Goal: Find specific page/section: Find specific page/section

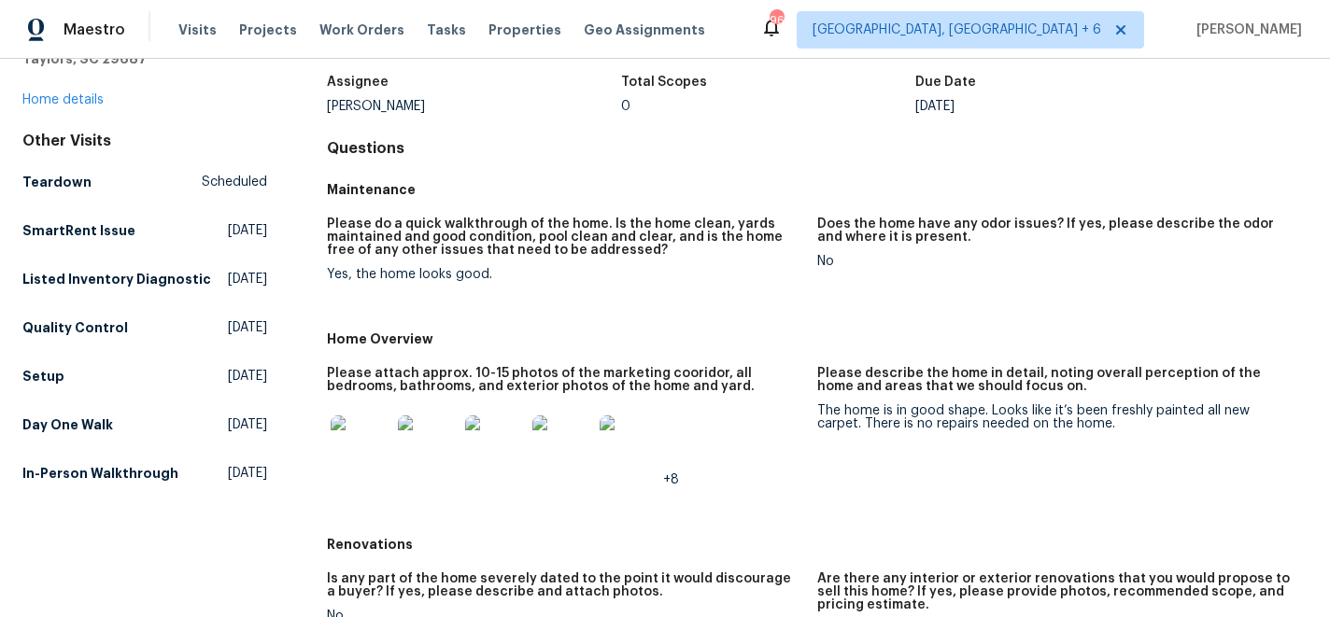
scroll to position [112, 0]
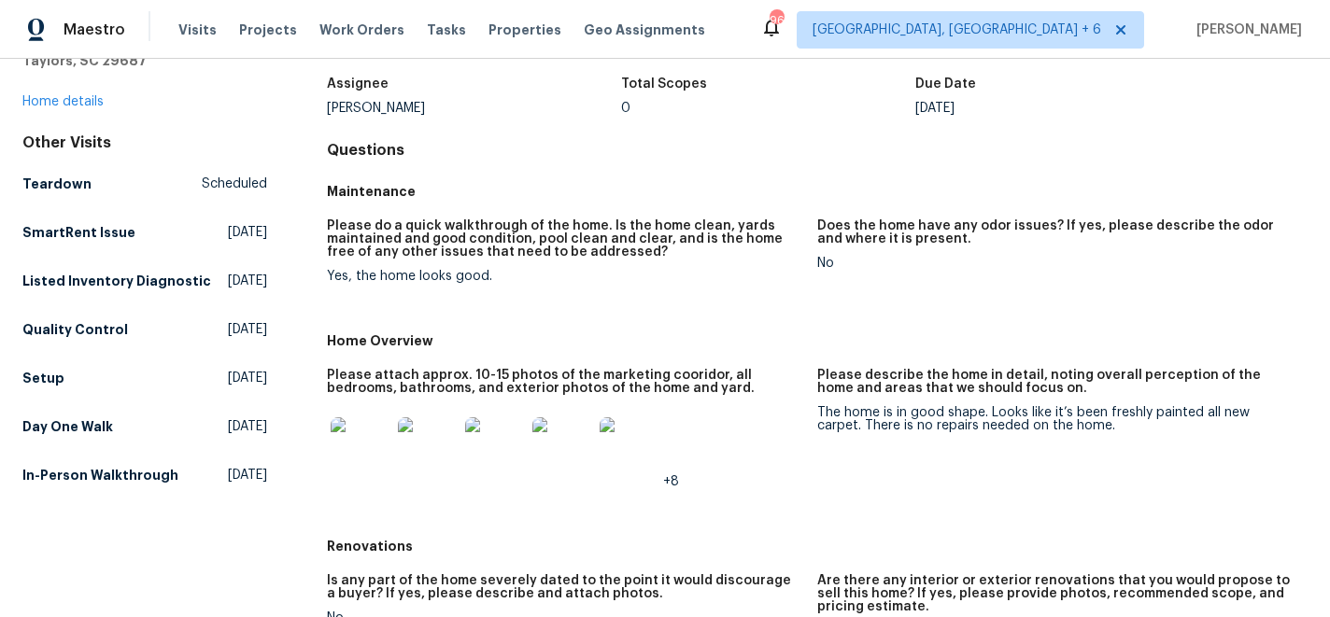
click at [363, 447] on img at bounding box center [361, 448] width 60 height 60
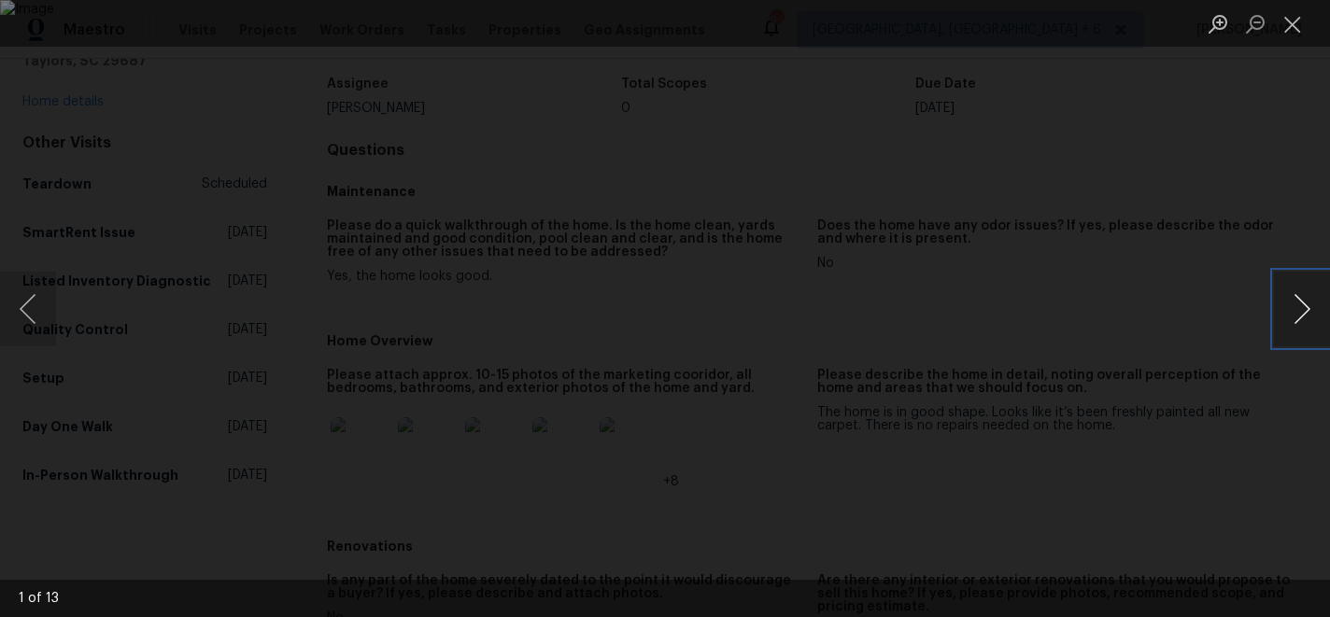
click at [1302, 309] on button "Next image" at bounding box center [1302, 309] width 56 height 75
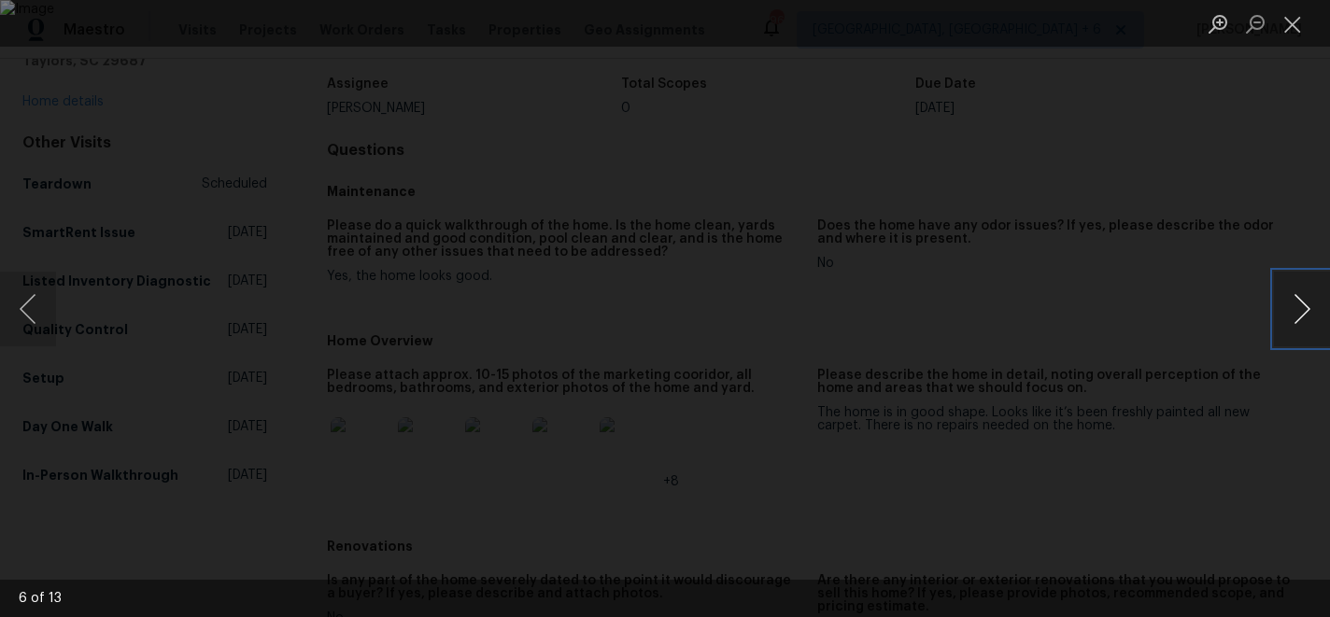
click at [1302, 309] on button "Next image" at bounding box center [1302, 309] width 56 height 75
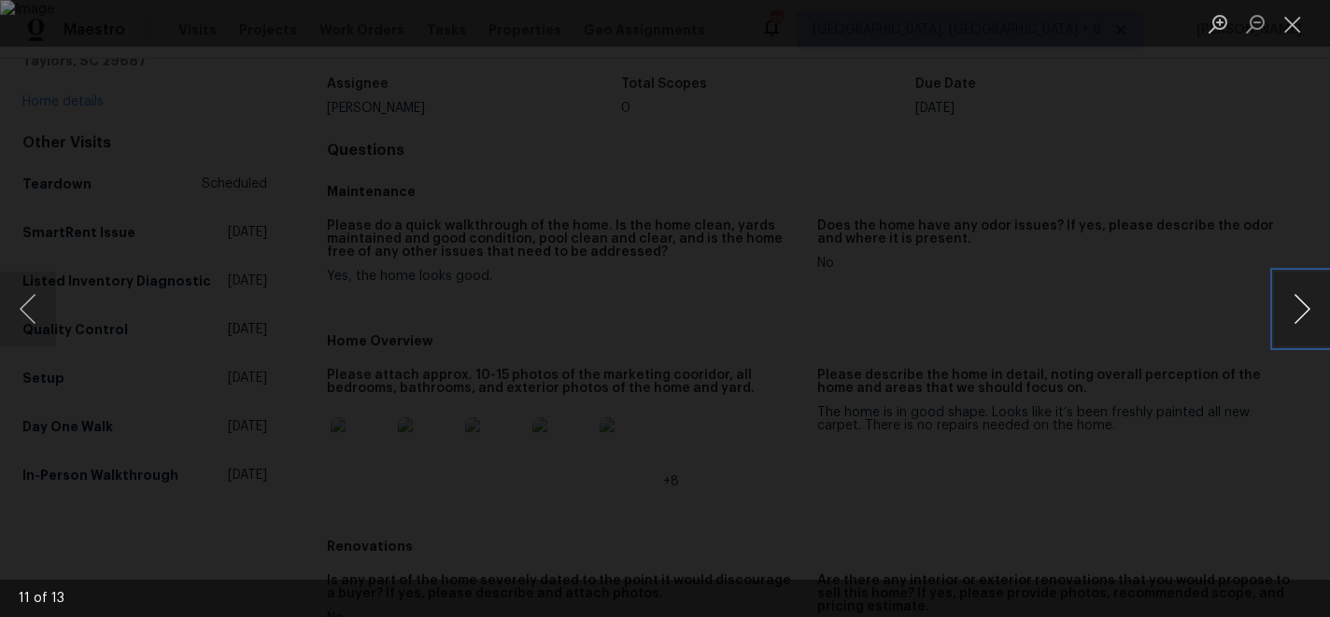
click at [1302, 309] on button "Next image" at bounding box center [1302, 309] width 56 height 75
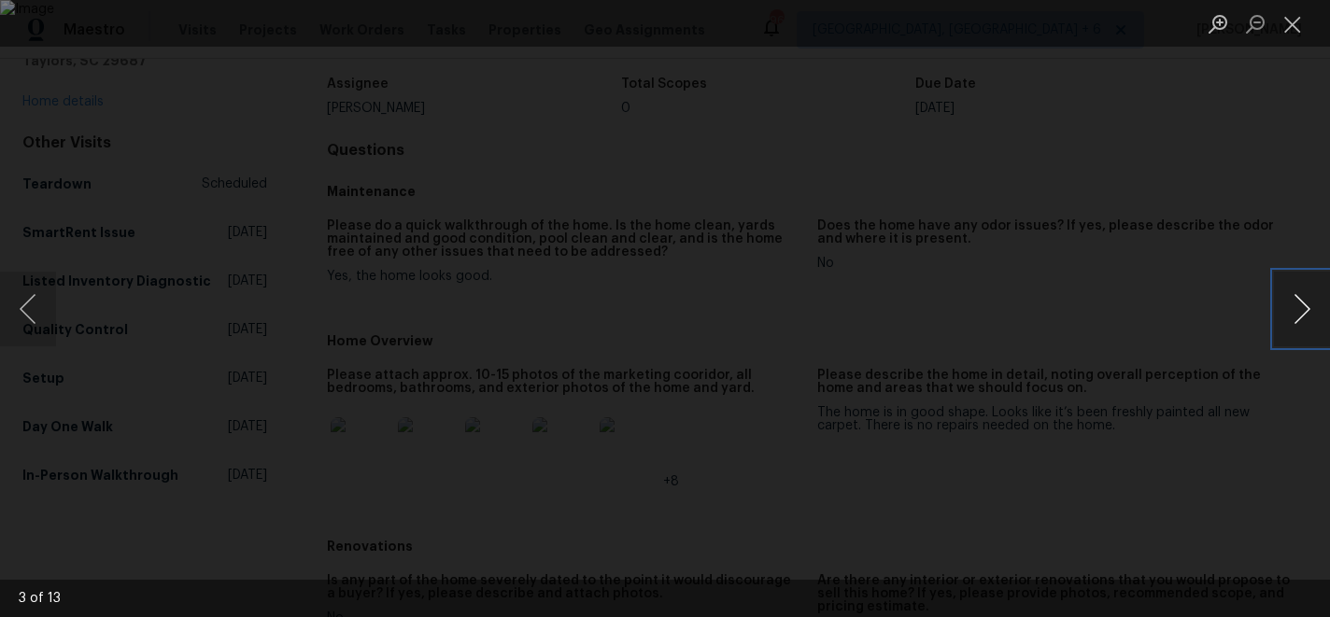
click at [1302, 309] on button "Next image" at bounding box center [1302, 309] width 56 height 75
drag, startPoint x: 1305, startPoint y: 19, endPoint x: 1312, endPoint y: 33, distance: 15.9
click at [1305, 19] on button "Close lightbox" at bounding box center [1292, 23] width 37 height 33
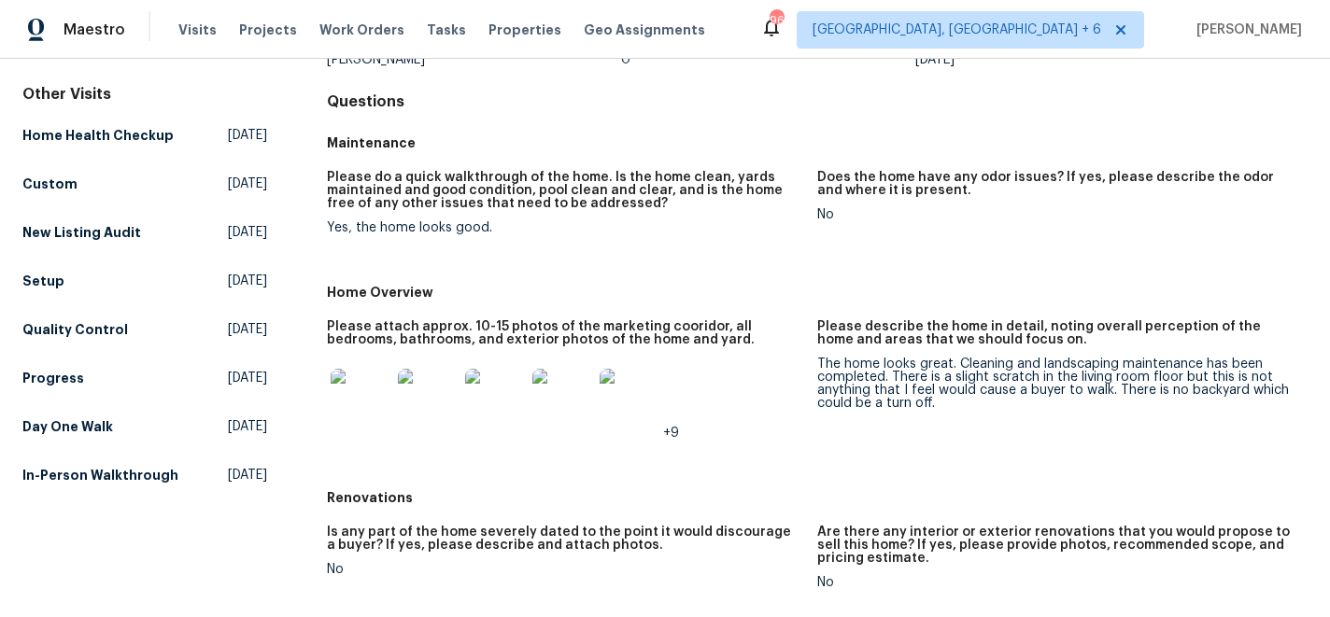
scroll to position [170, 0]
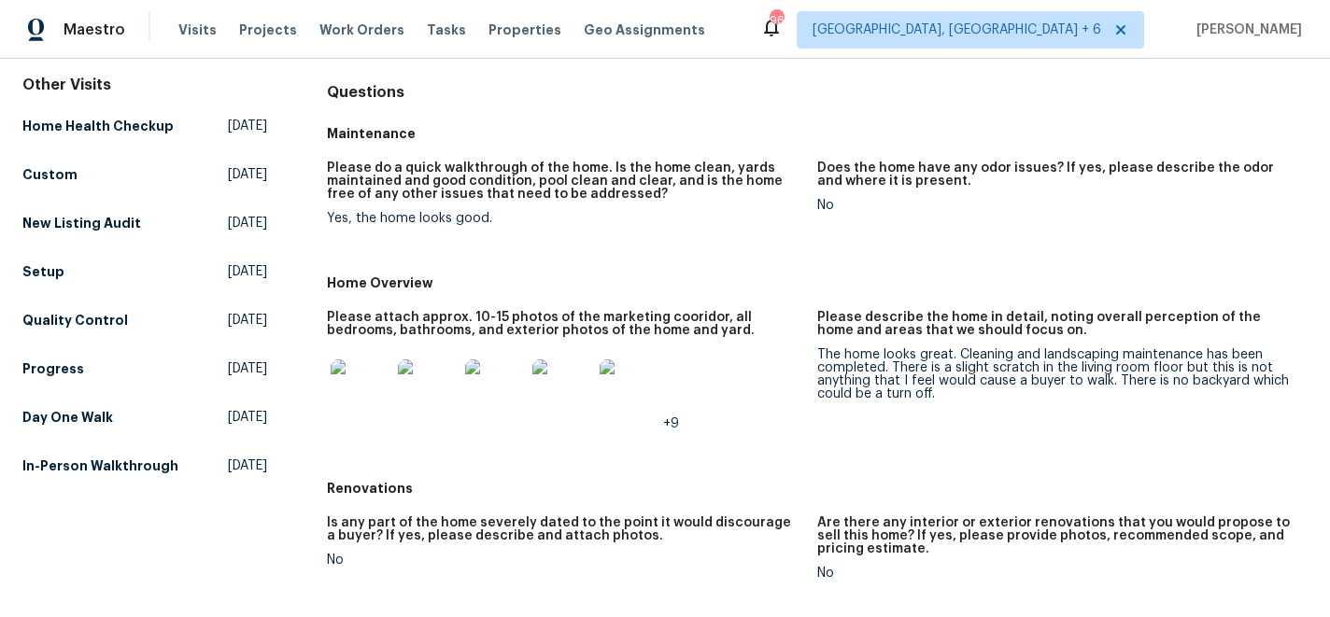
click at [372, 391] on img at bounding box center [361, 390] width 60 height 60
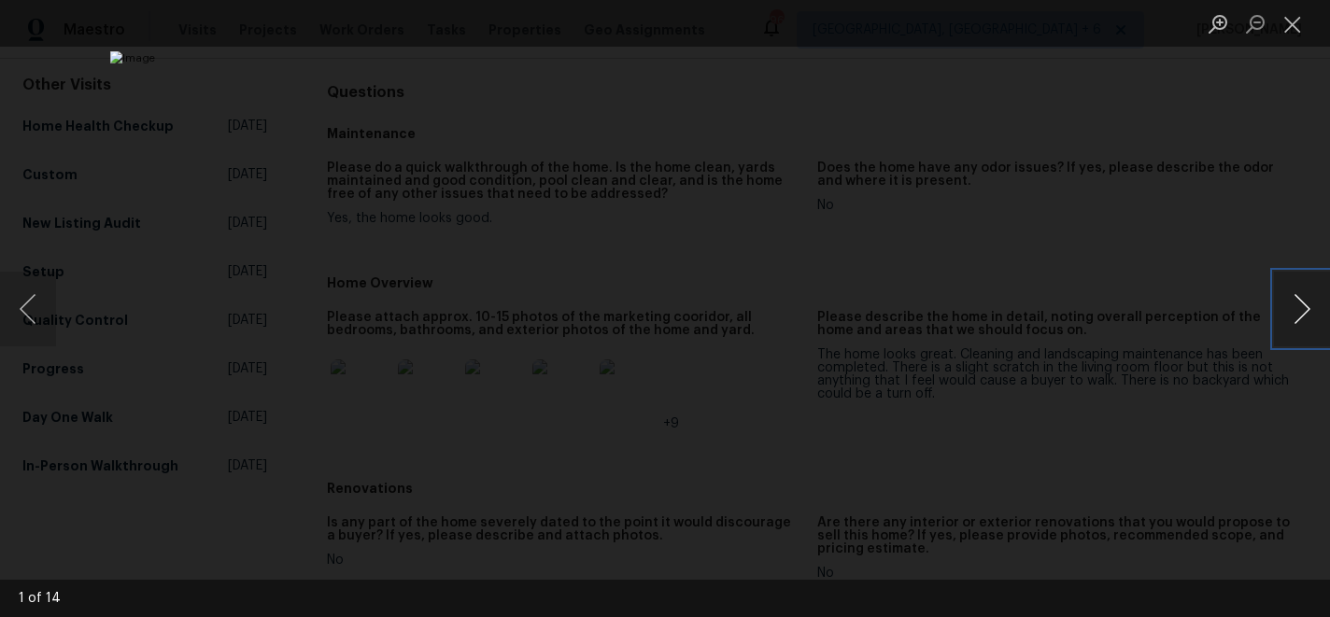
click at [1305, 306] on button "Next image" at bounding box center [1302, 309] width 56 height 75
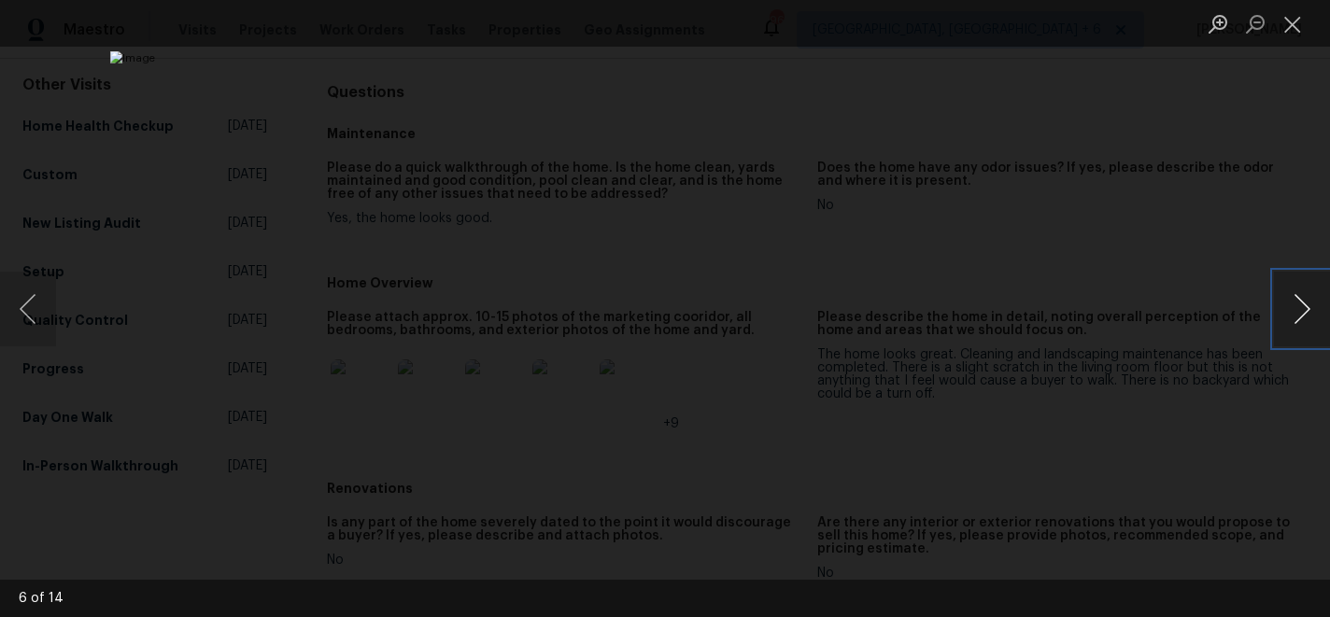
click at [1305, 306] on button "Next image" at bounding box center [1302, 309] width 56 height 75
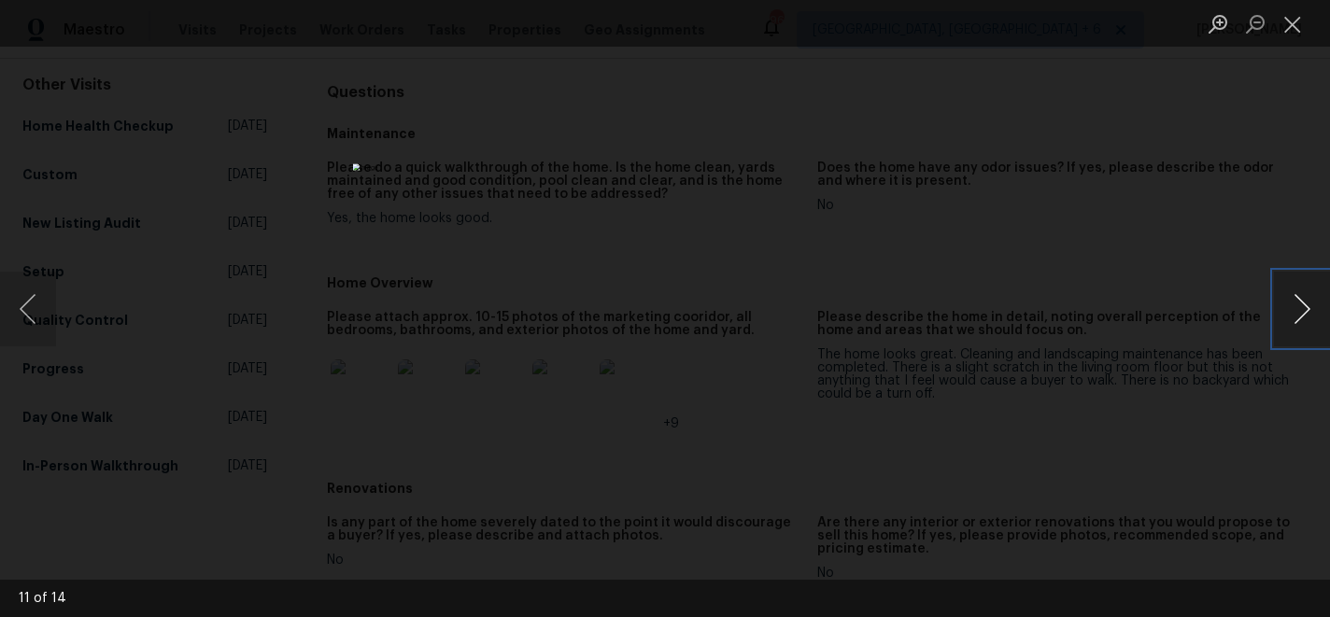
click at [1305, 306] on button "Next image" at bounding box center [1302, 309] width 56 height 75
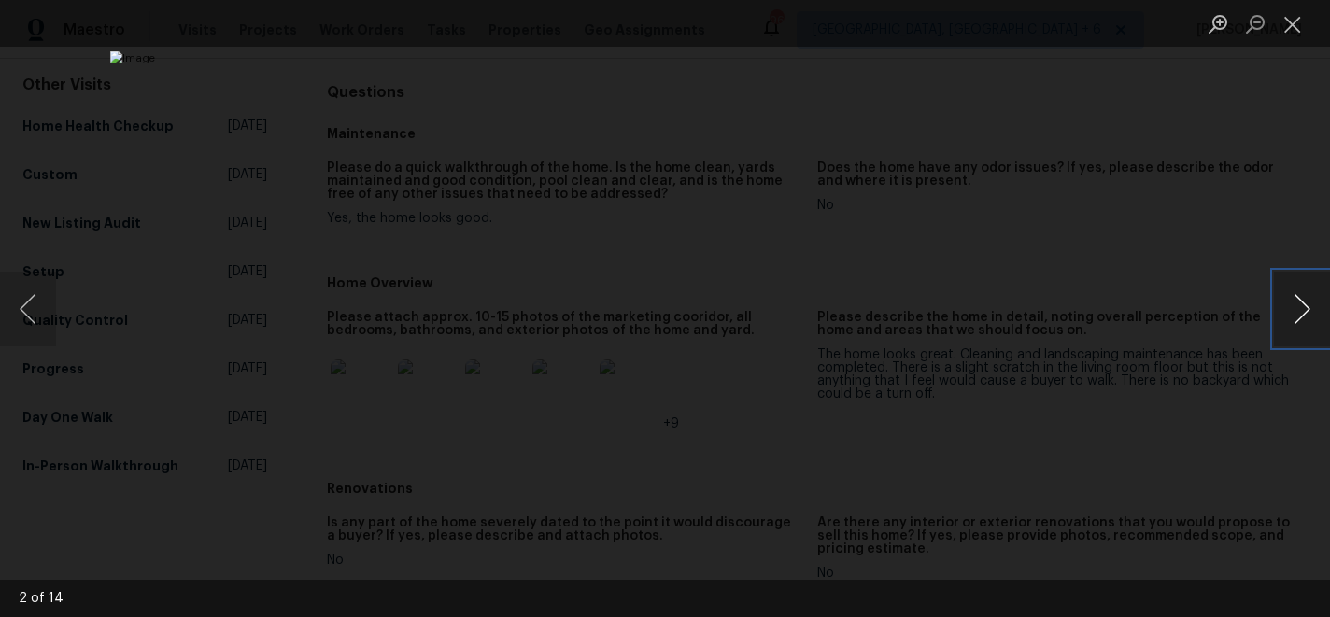
click at [1305, 306] on button "Next image" at bounding box center [1302, 309] width 56 height 75
click at [1286, 21] on button "Close lightbox" at bounding box center [1292, 23] width 37 height 33
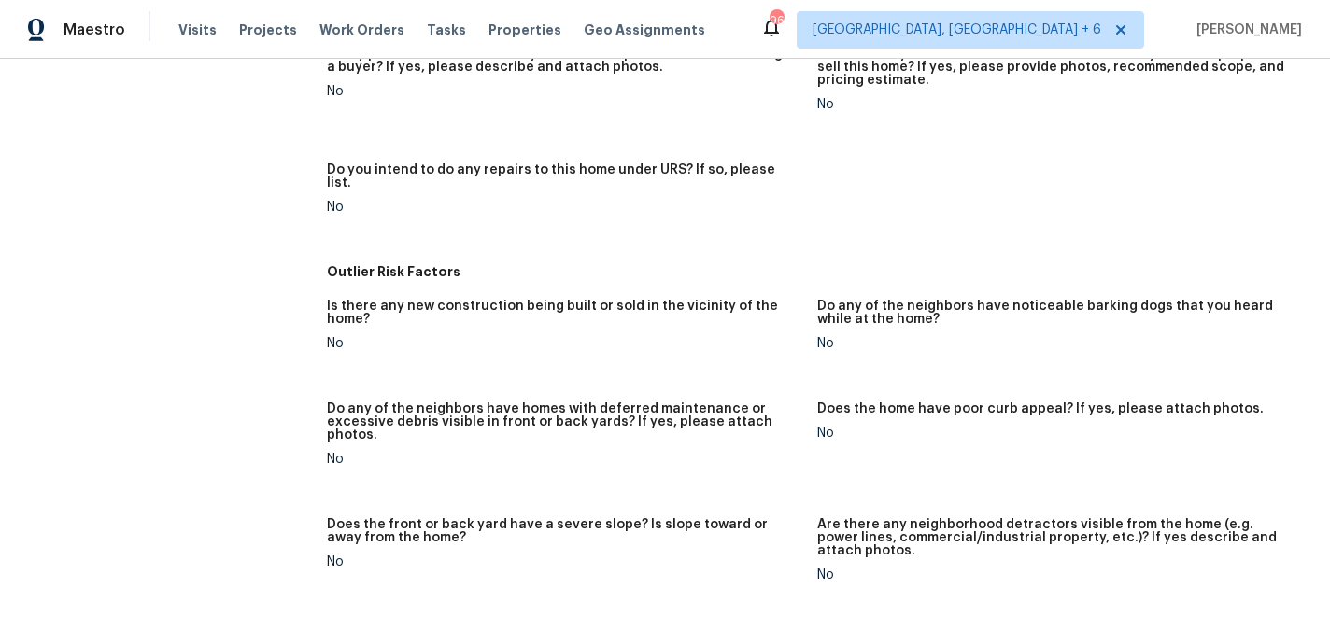
scroll to position [636, 0]
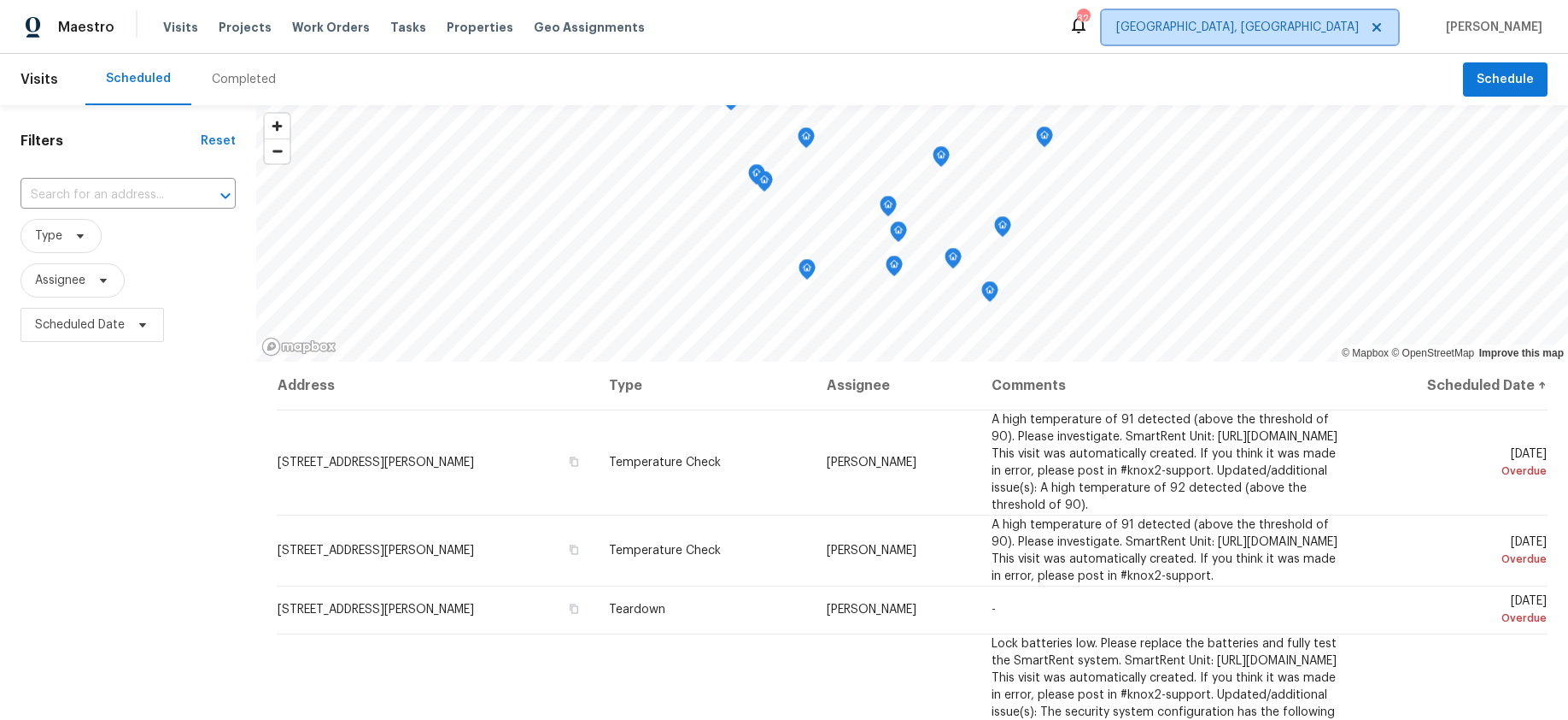
click at [1383, 28] on icon at bounding box center [1376, 27] width 14 height 14
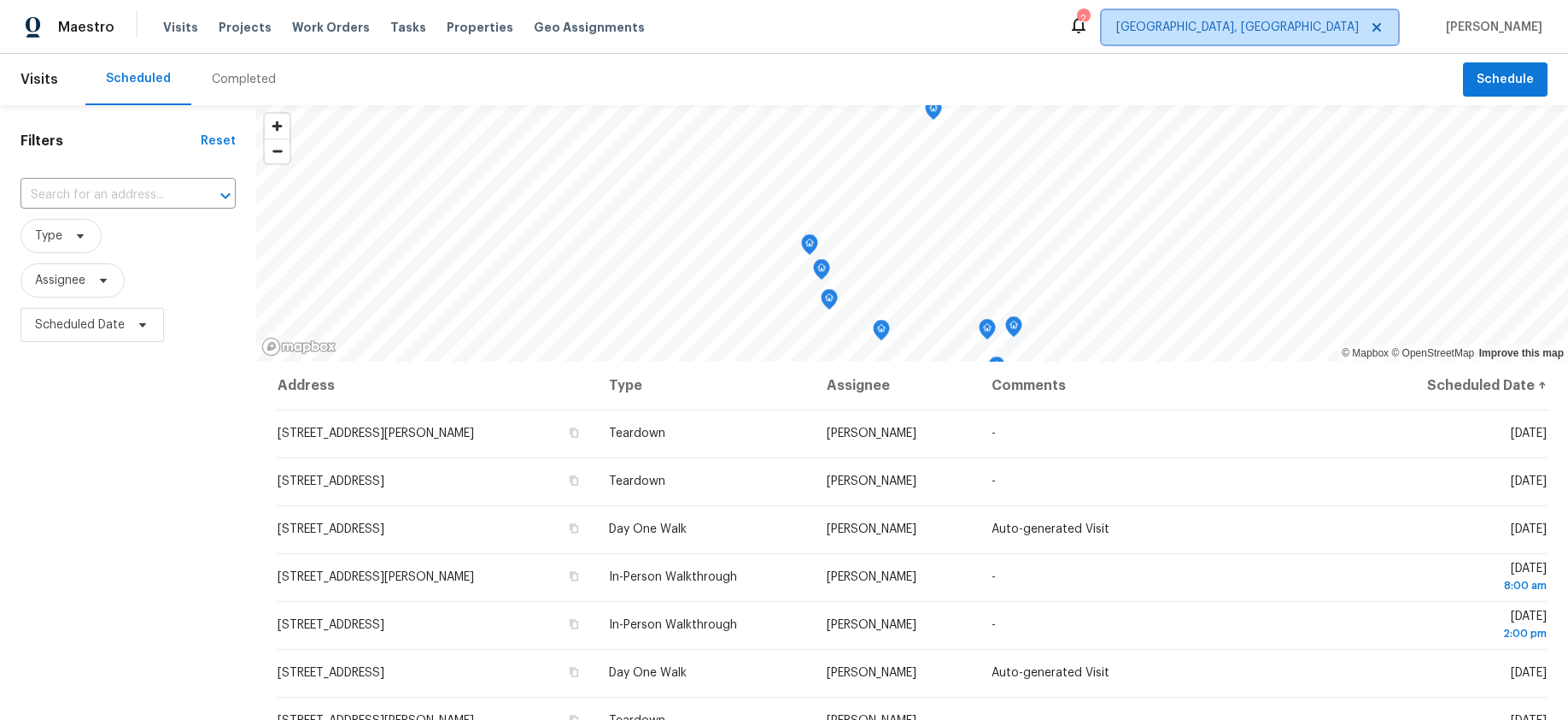
click at [1359, 24] on span "Albuquerque, NM" at bounding box center [1237, 27] width 242 height 17
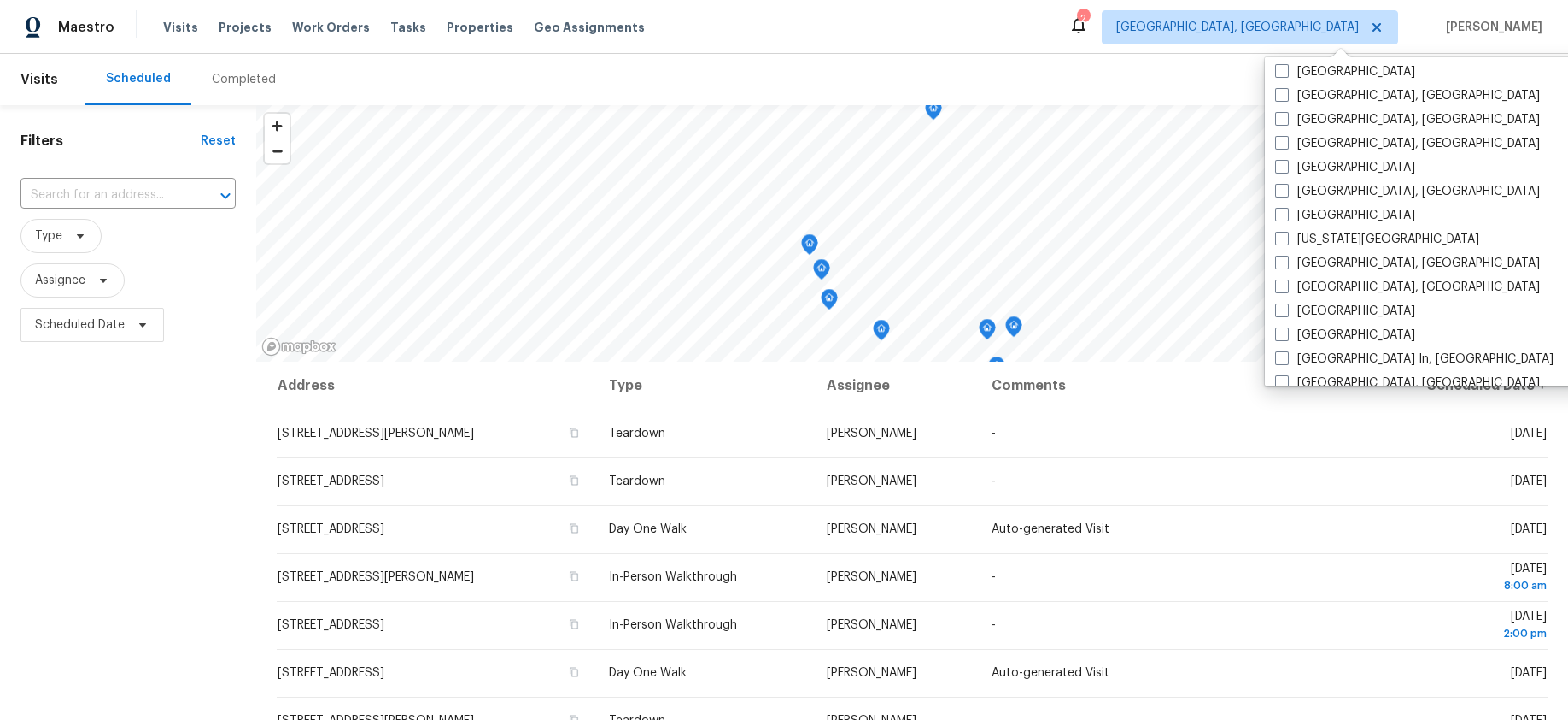
scroll to position [642, 0]
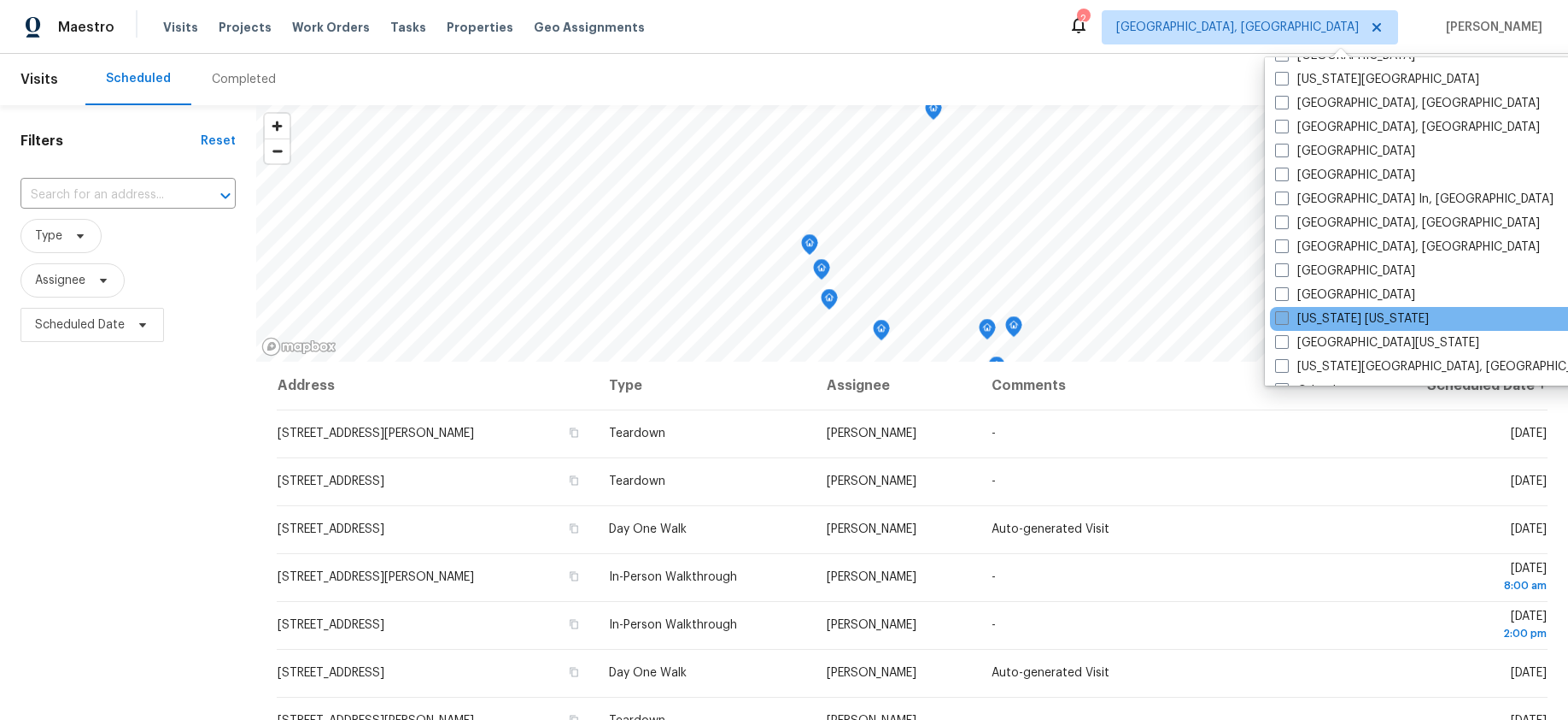
click at [1285, 317] on span at bounding box center [1282, 317] width 14 height 14
click at [1285, 317] on input "New York New Jersey" at bounding box center [1281, 316] width 11 height 11
checkbox input "true"
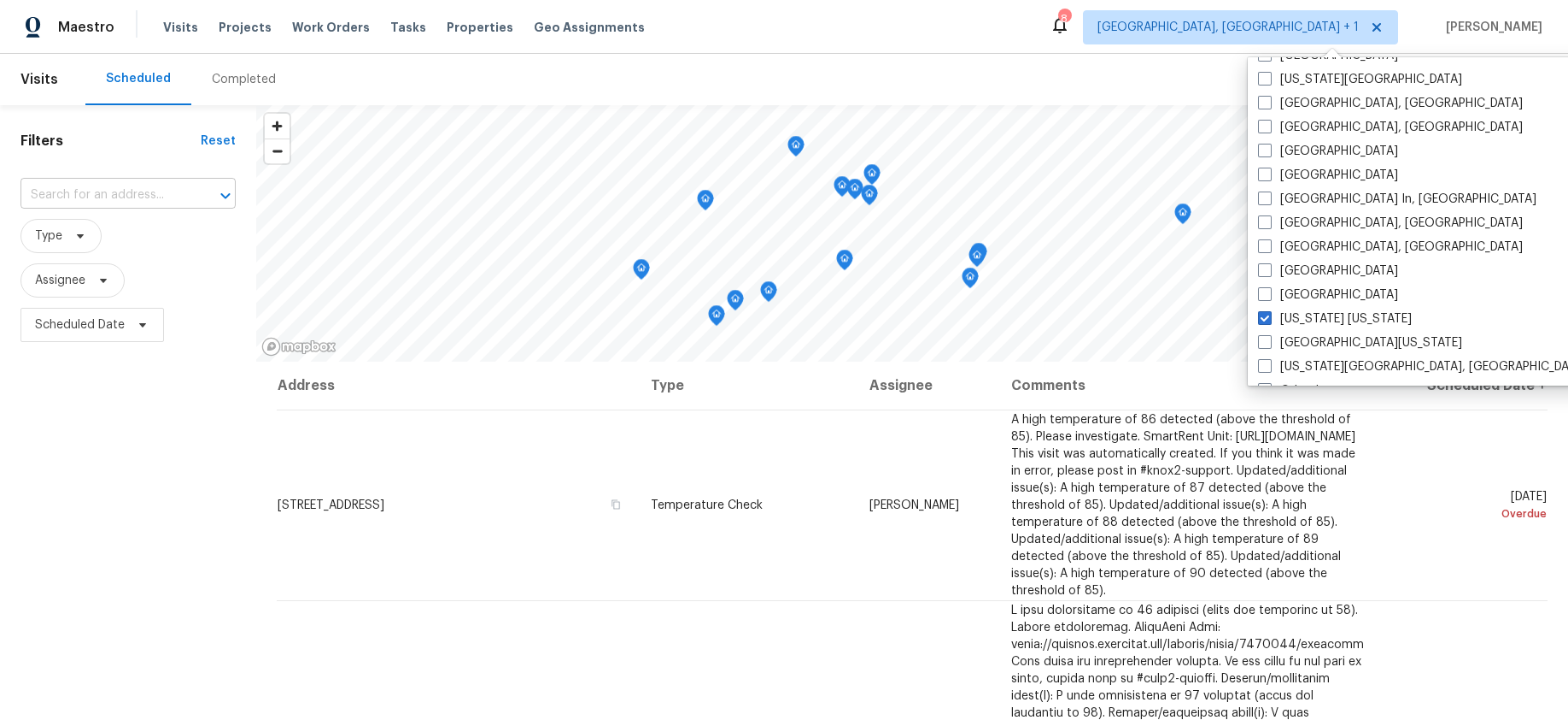
click at [143, 188] on input "text" at bounding box center [103, 195] width 167 height 27
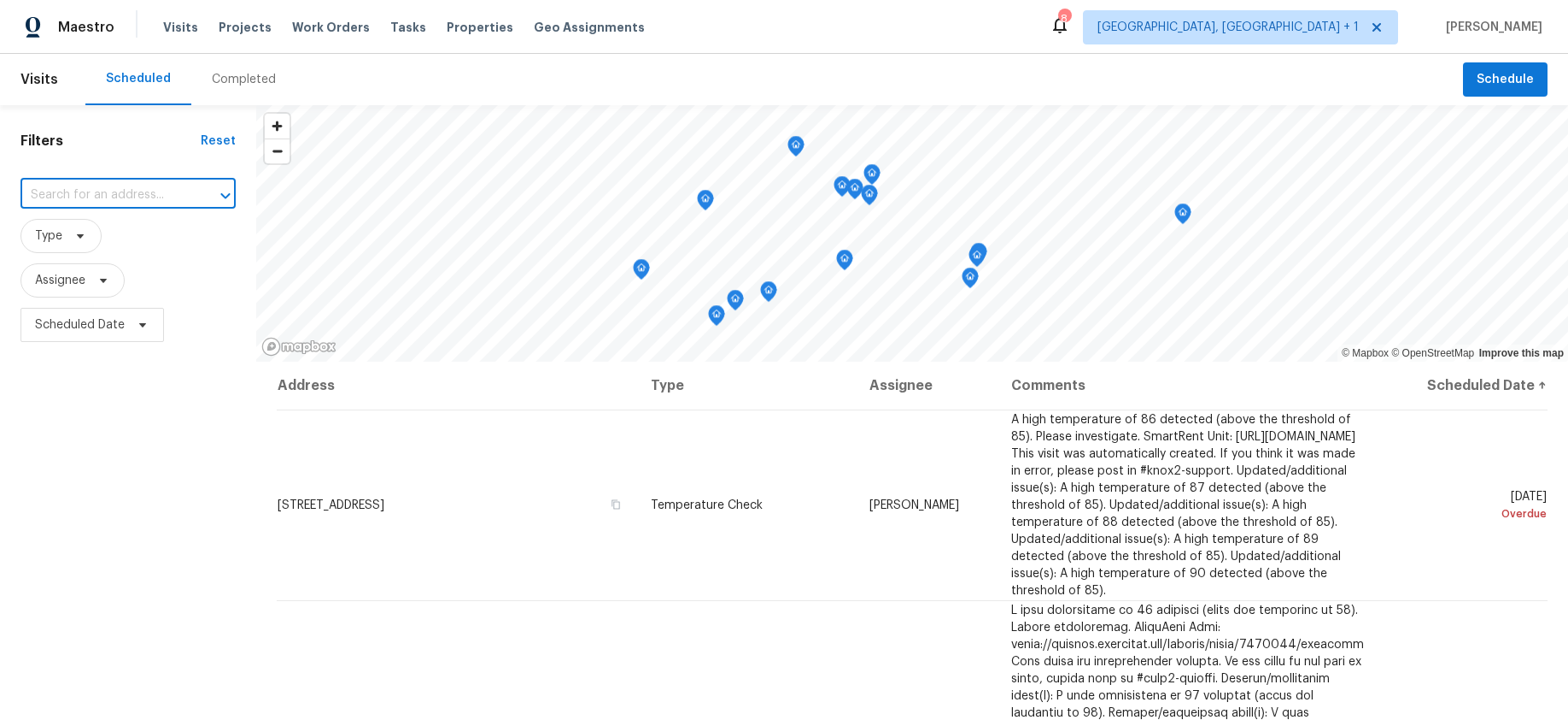
paste input "[STREET_ADDRESS][PERSON_NAME]"
type input "[STREET_ADDRESS][PERSON_NAME]"
click at [152, 227] on li "[STREET_ADDRESS][PERSON_NAME]" at bounding box center [127, 242] width 215 height 46
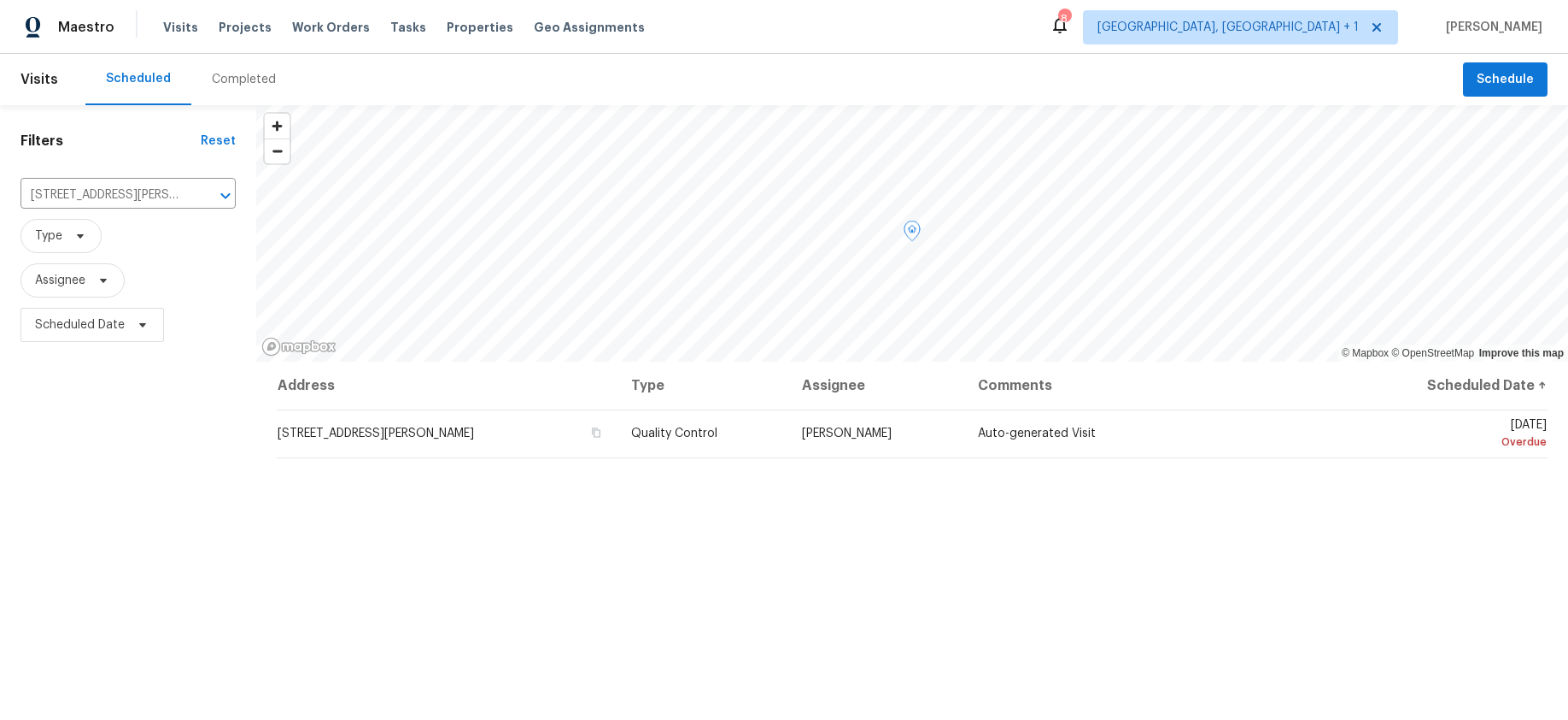
drag, startPoint x: 412, startPoint y: 435, endPoint x: 394, endPoint y: 437, distance: 18.1
click at [412, 435] on span "[STREET_ADDRESS][PERSON_NAME]" at bounding box center [376, 433] width 197 height 12
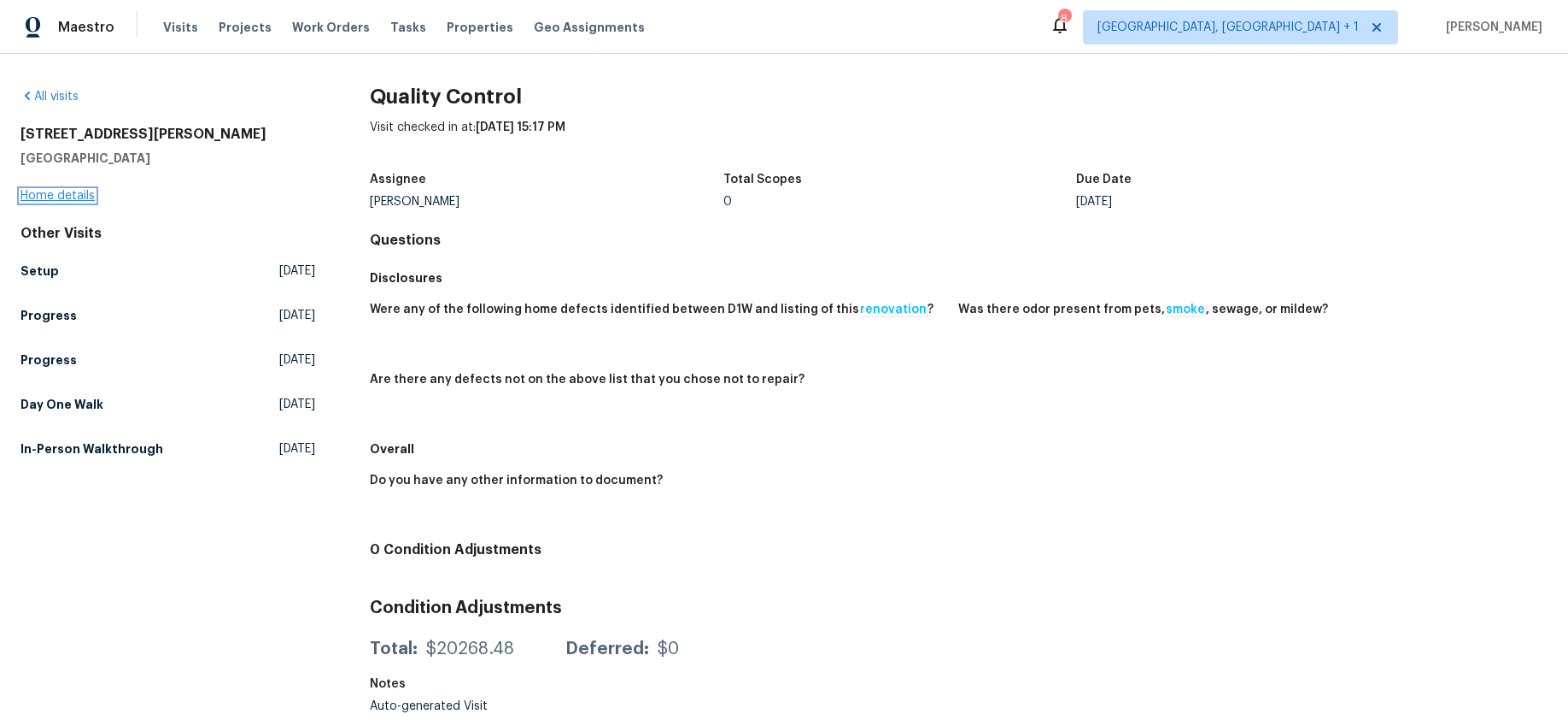
click at [66, 191] on link "Home details" at bounding box center [57, 195] width 74 height 12
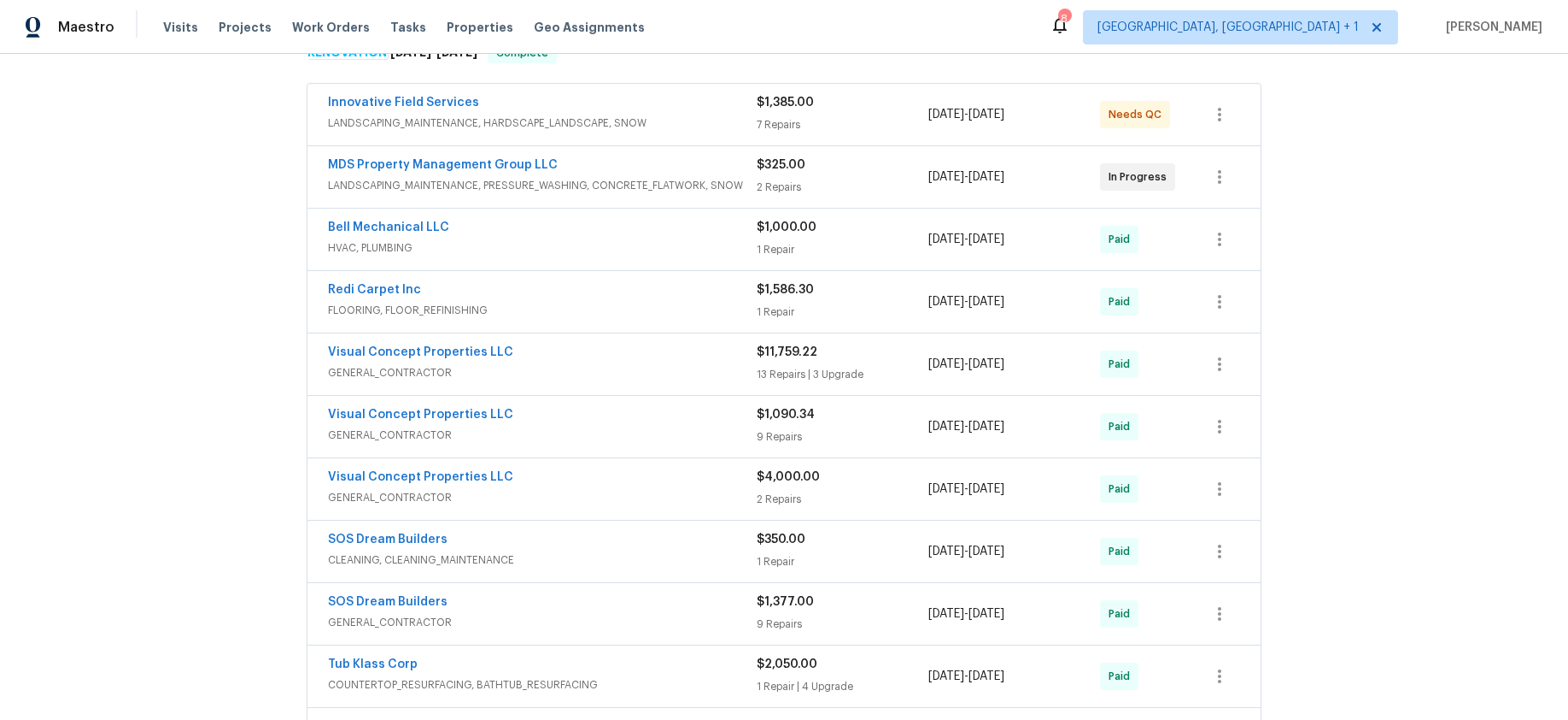
scroll to position [297, 0]
click at [483, 354] on link "Visual Concept Properties LLC" at bounding box center [421, 352] width 186 height 12
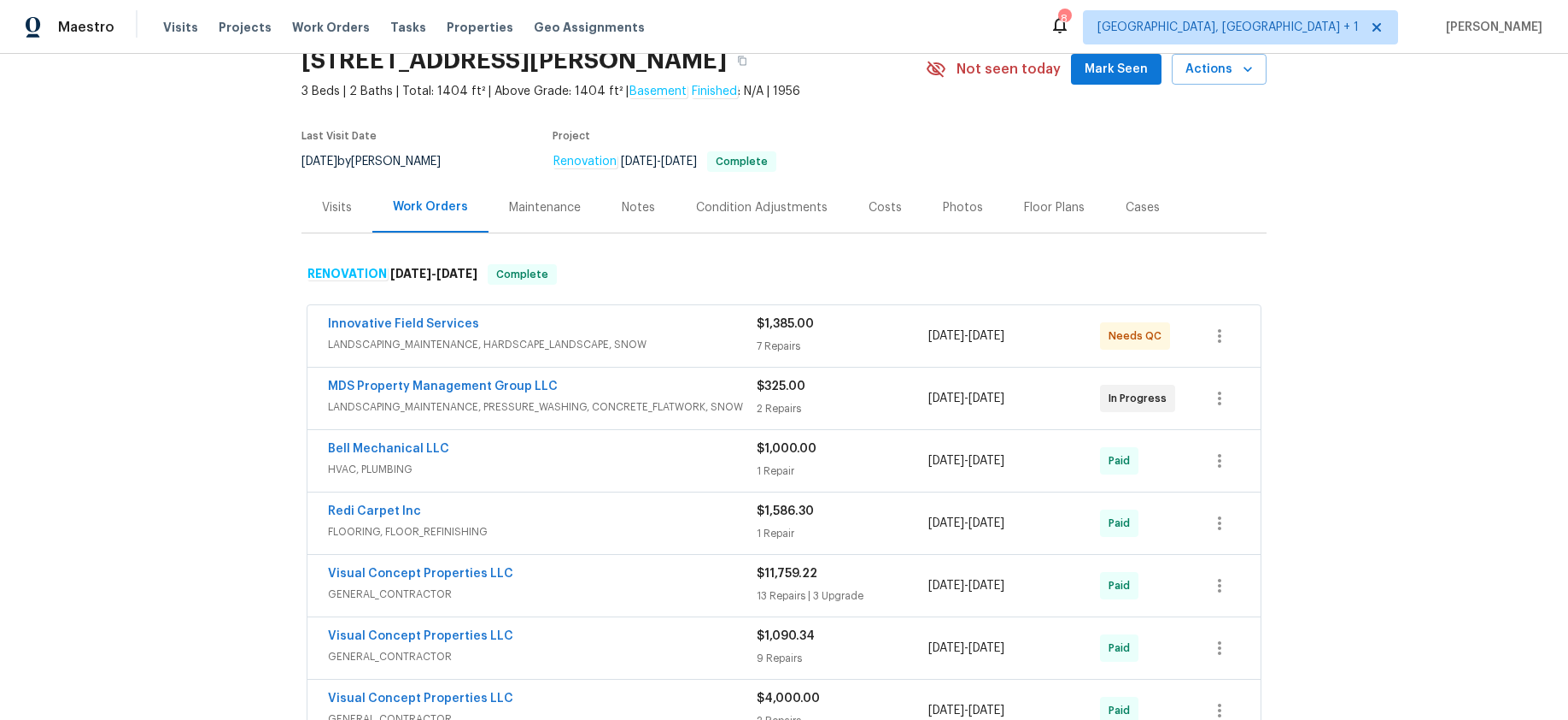
scroll to position [80, 0]
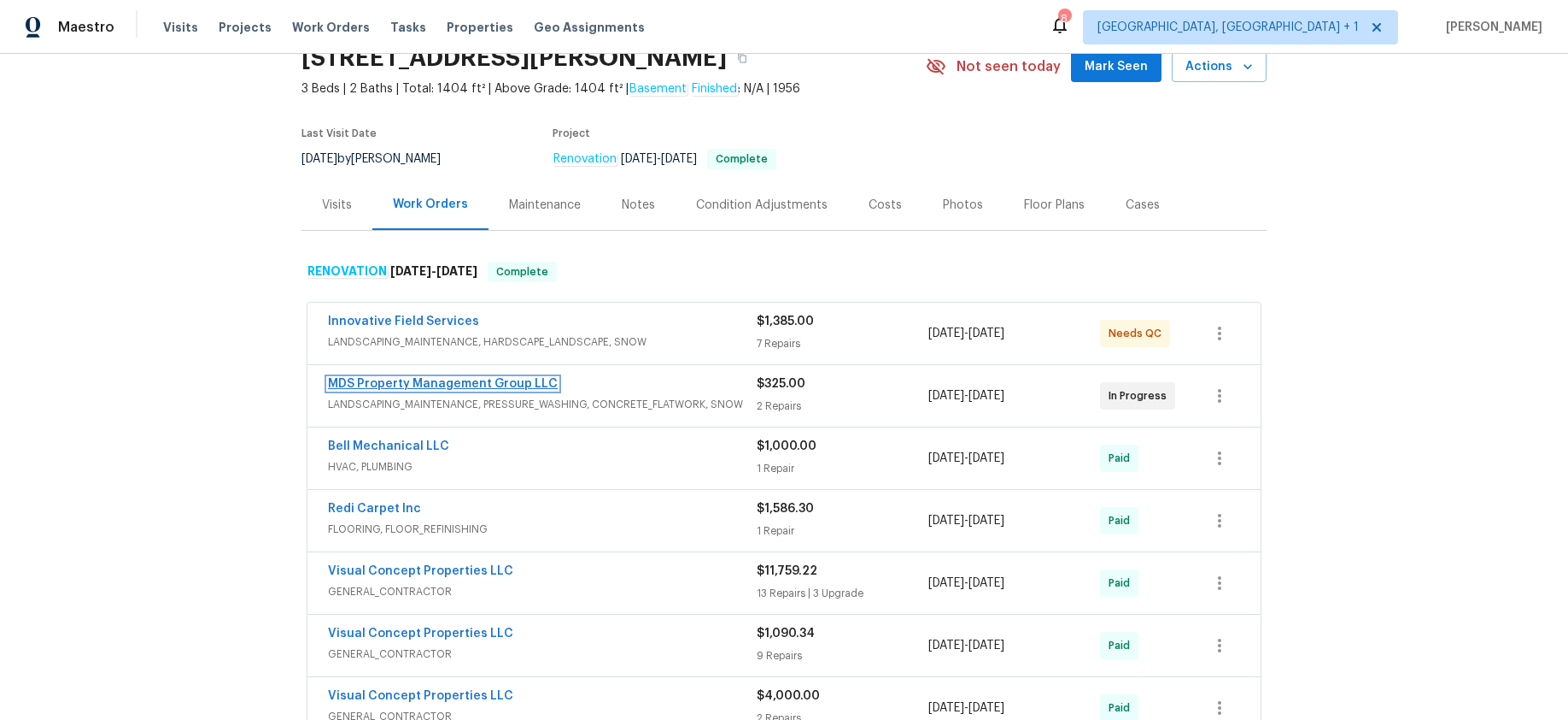
click at [457, 381] on link "MDS Property Management Group LLC" at bounding box center [443, 383] width 229 height 12
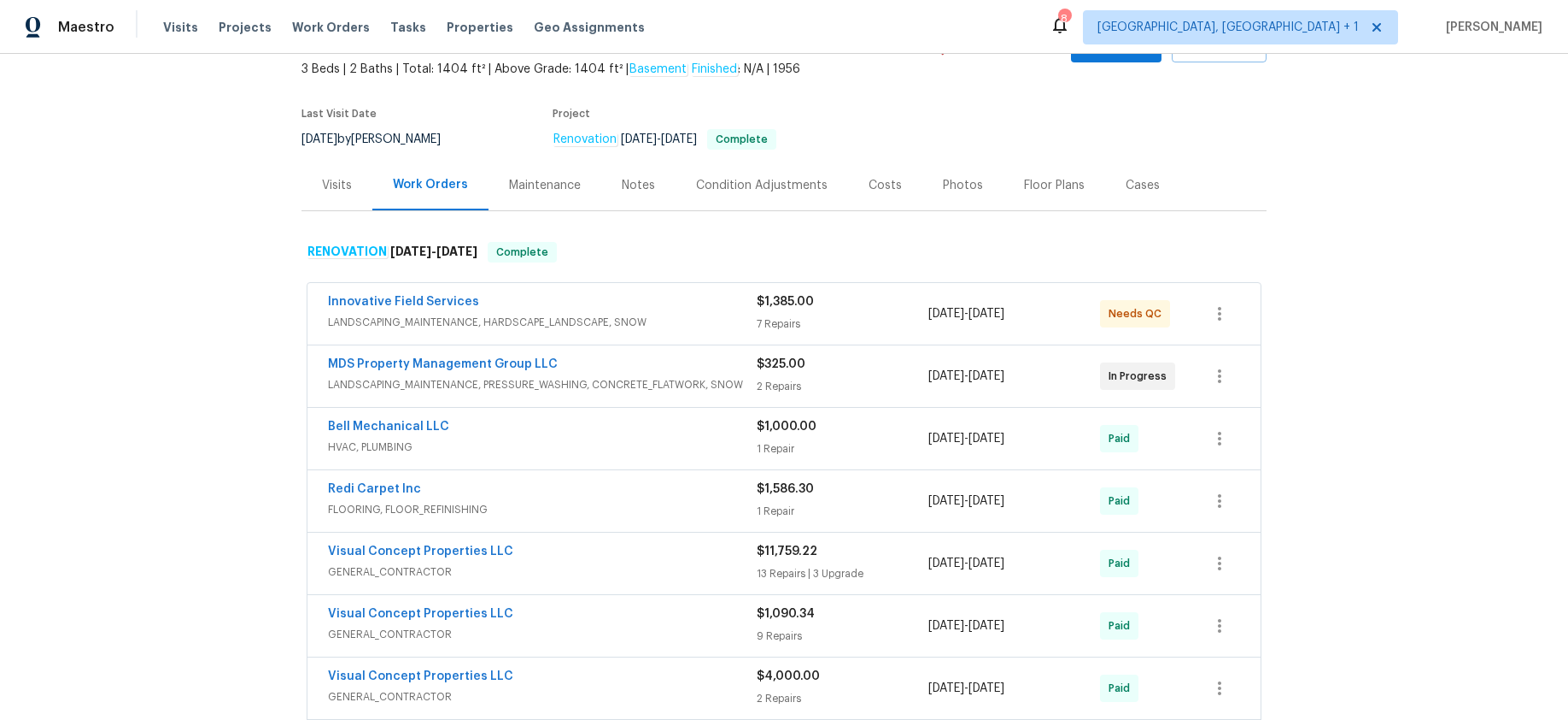
scroll to position [106, 0]
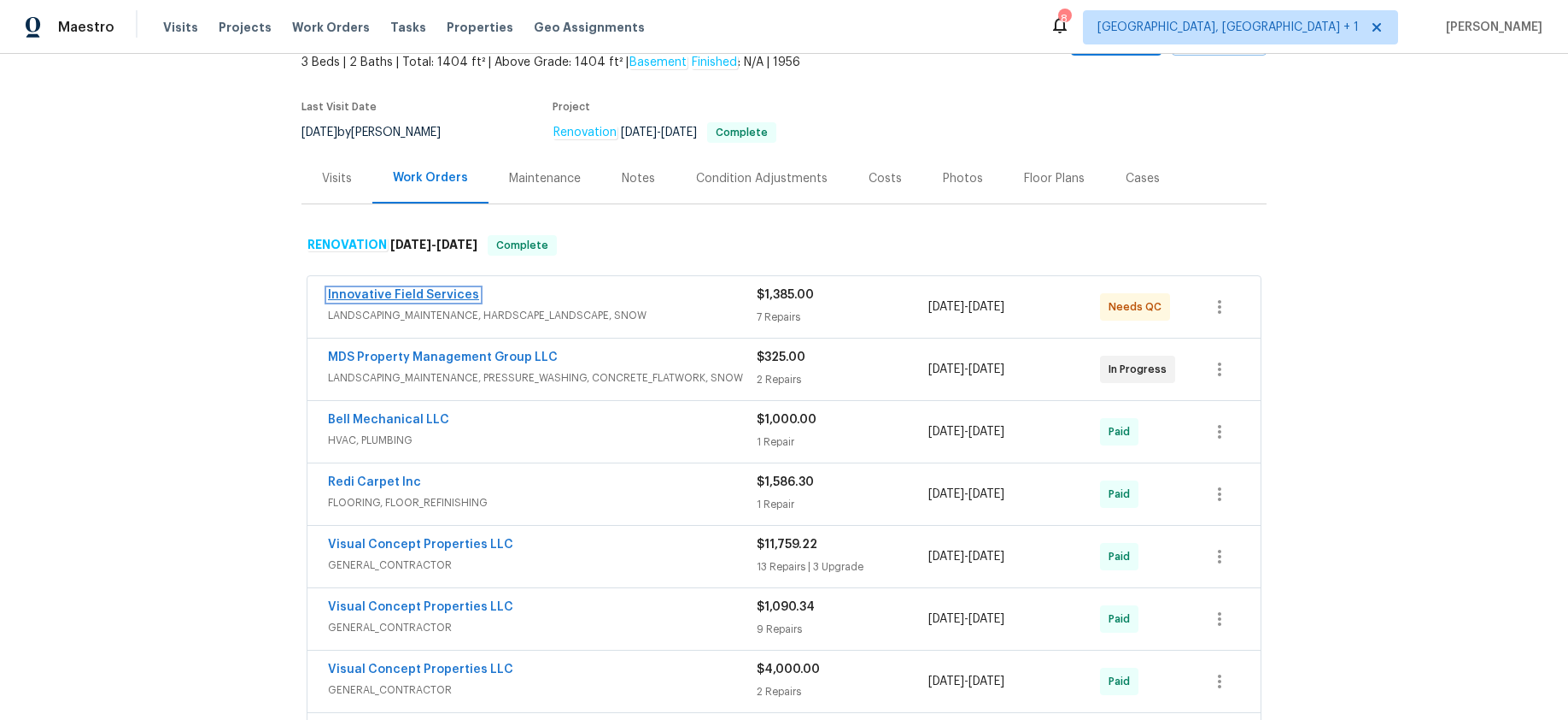
click at [379, 289] on link "Innovative Field Services" at bounding box center [403, 295] width 151 height 12
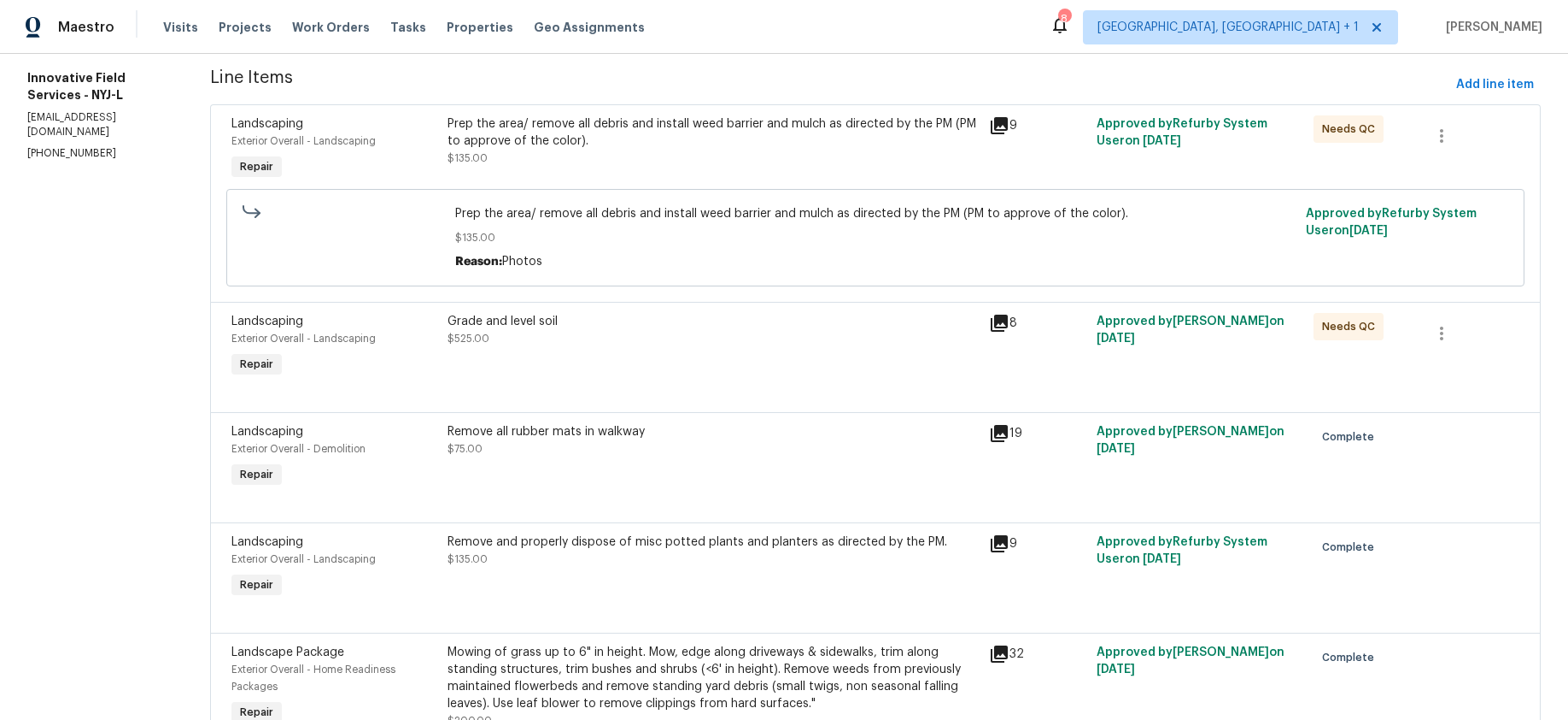
scroll to position [212, 0]
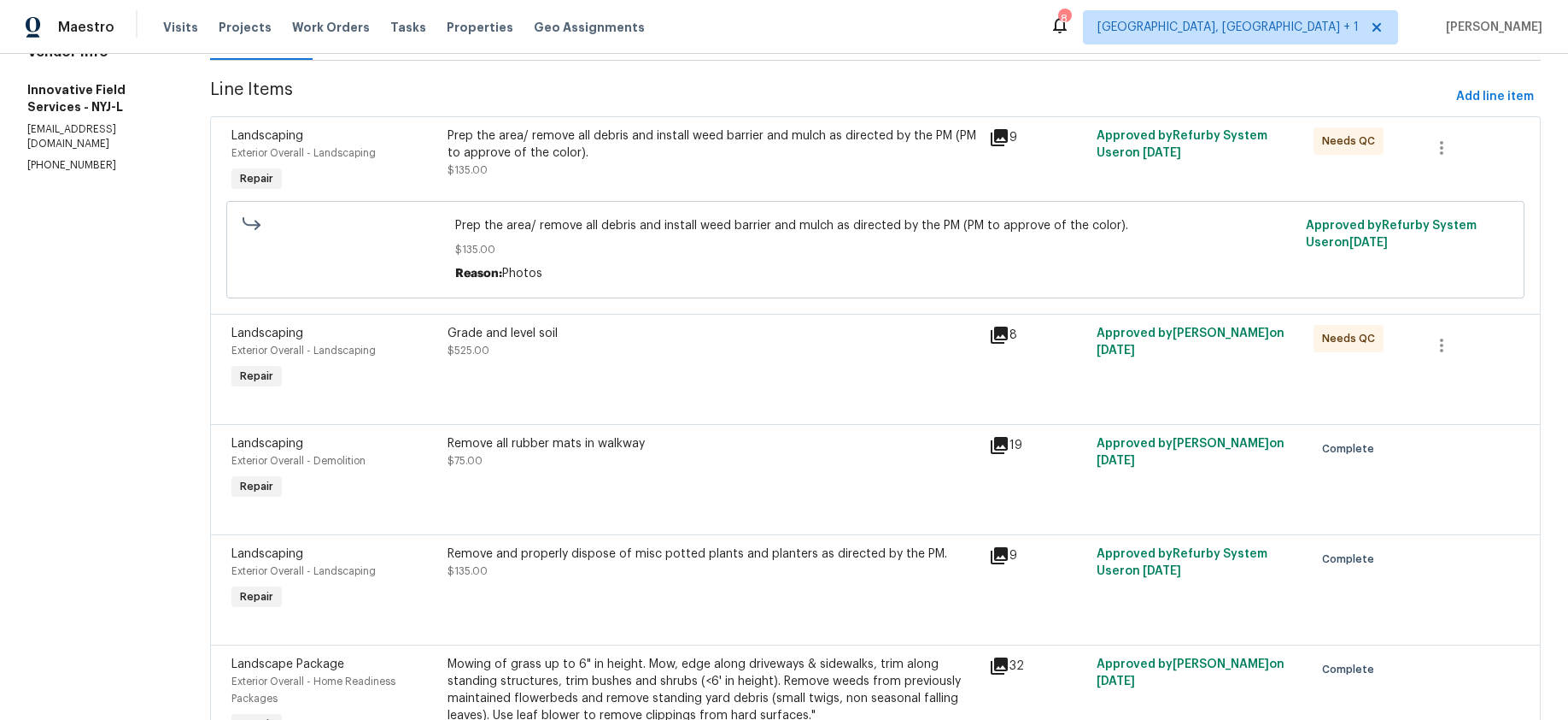
click at [991, 330] on icon at bounding box center [999, 335] width 20 height 20
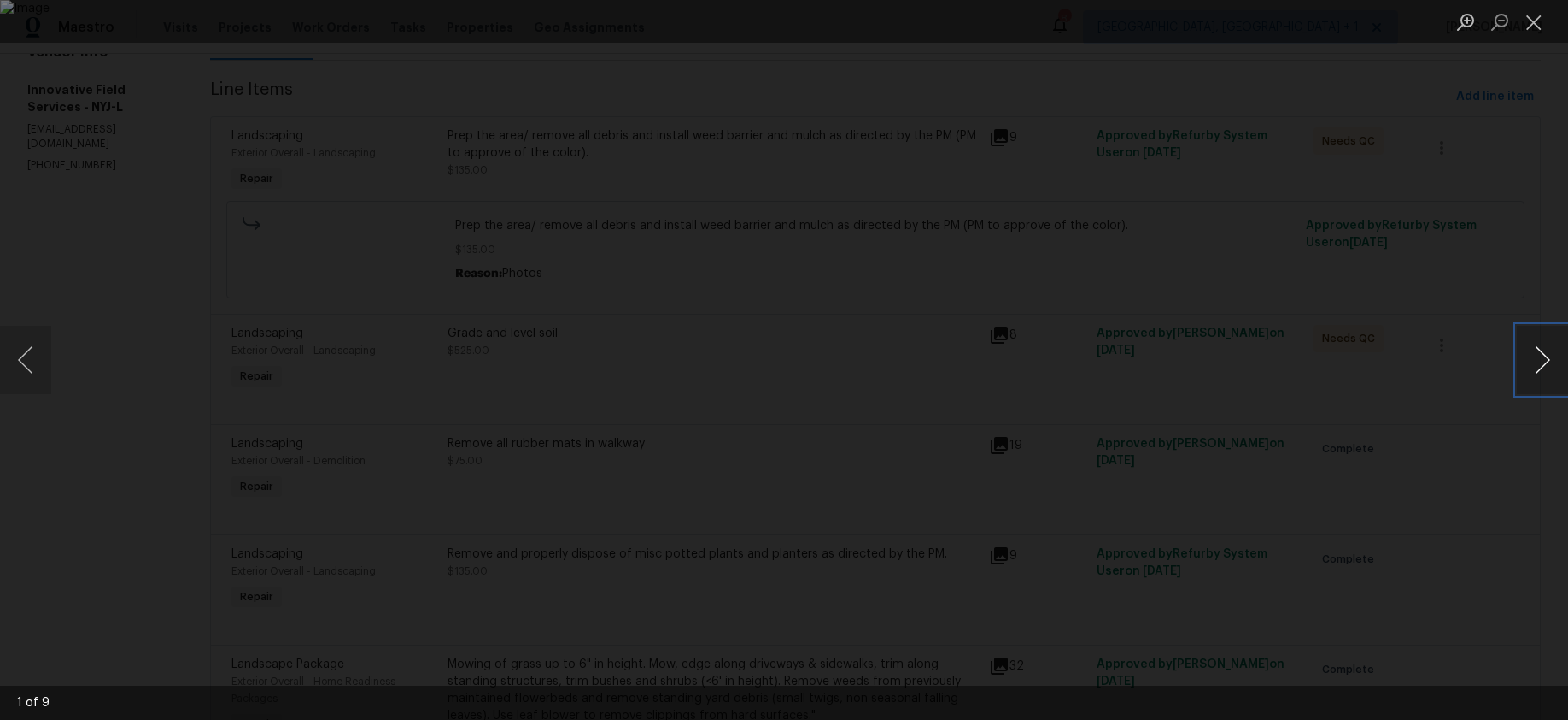
click at [1549, 364] on button "Next image" at bounding box center [1542, 360] width 51 height 69
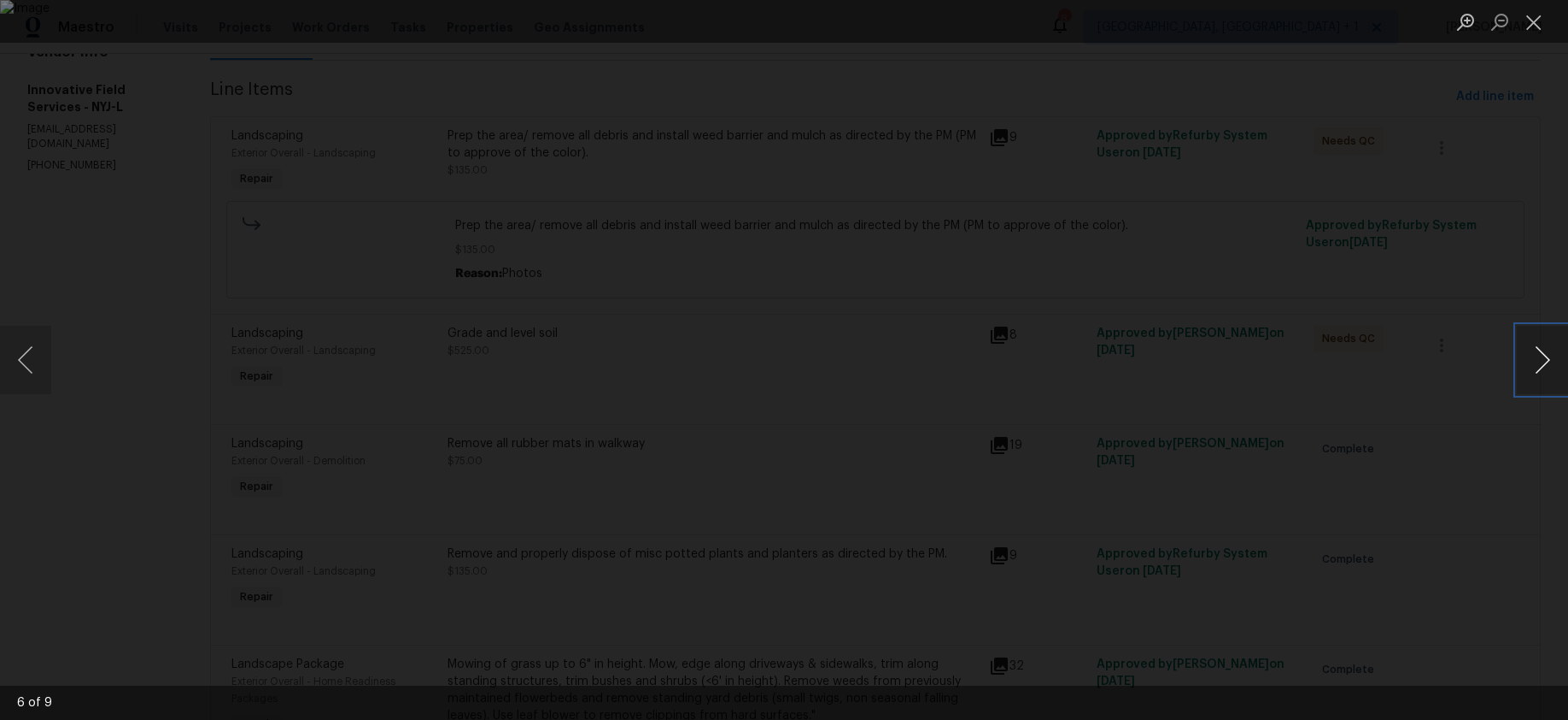
click at [1549, 364] on button "Next image" at bounding box center [1542, 360] width 51 height 69
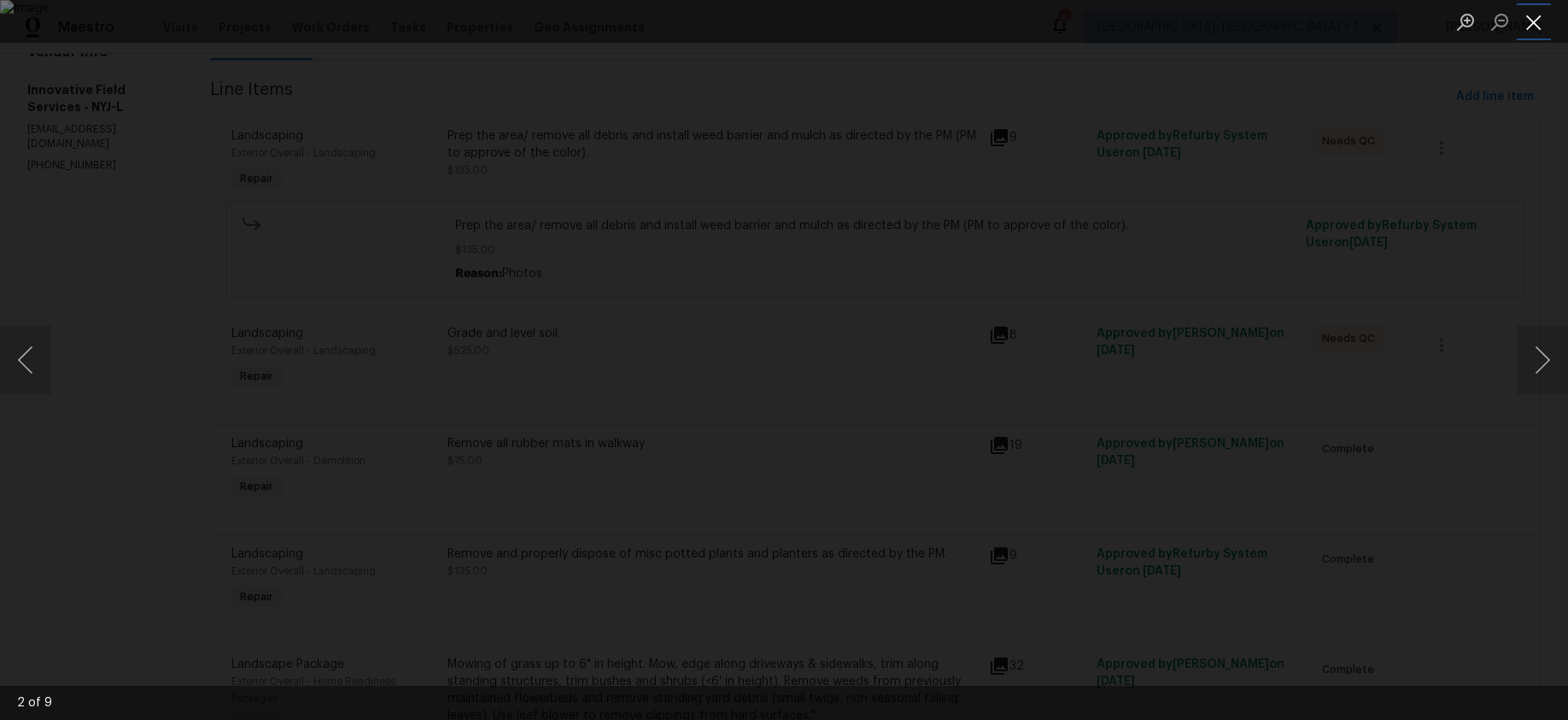
click at [1531, 31] on button "Close lightbox" at bounding box center [1533, 21] width 34 height 30
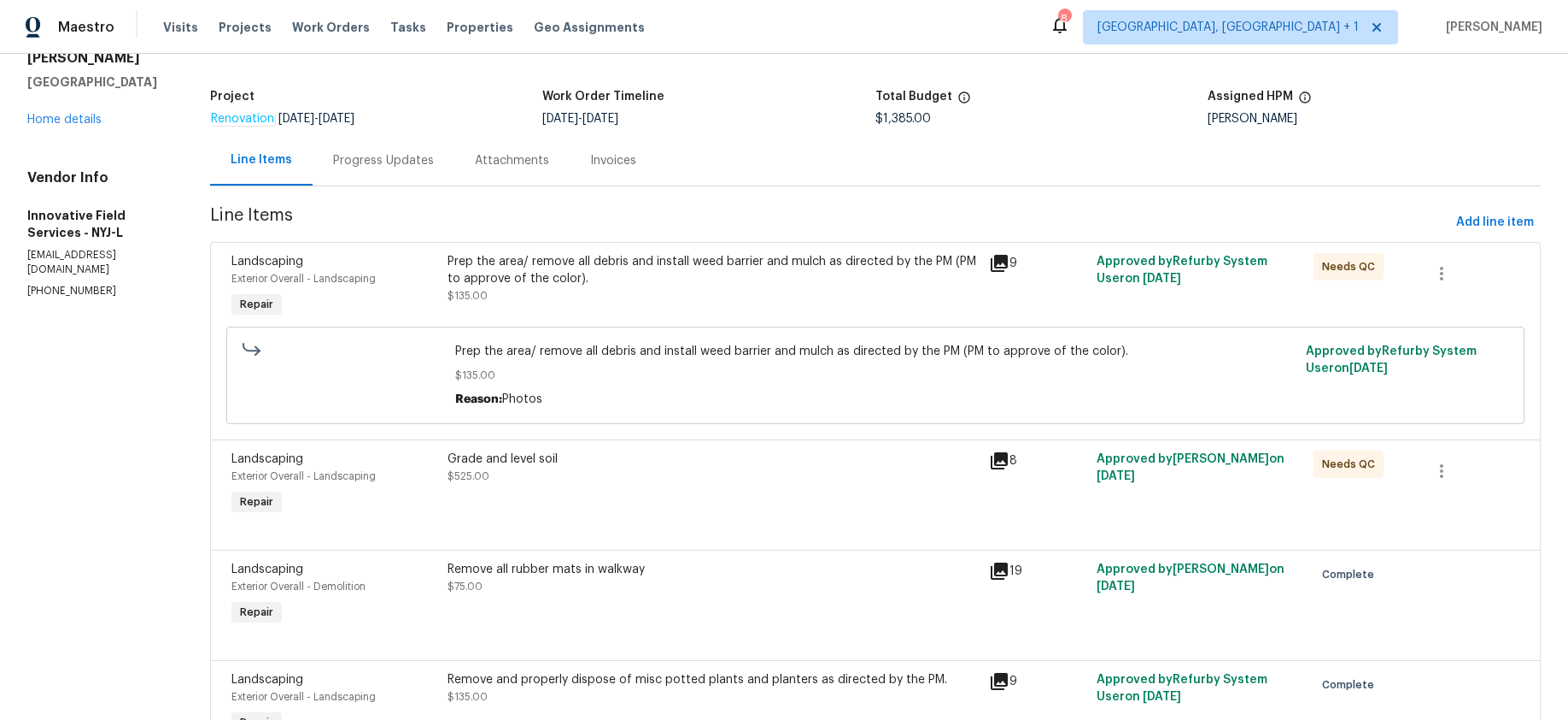
scroll to position [84, 0]
click at [996, 261] on icon at bounding box center [999, 265] width 17 height 17
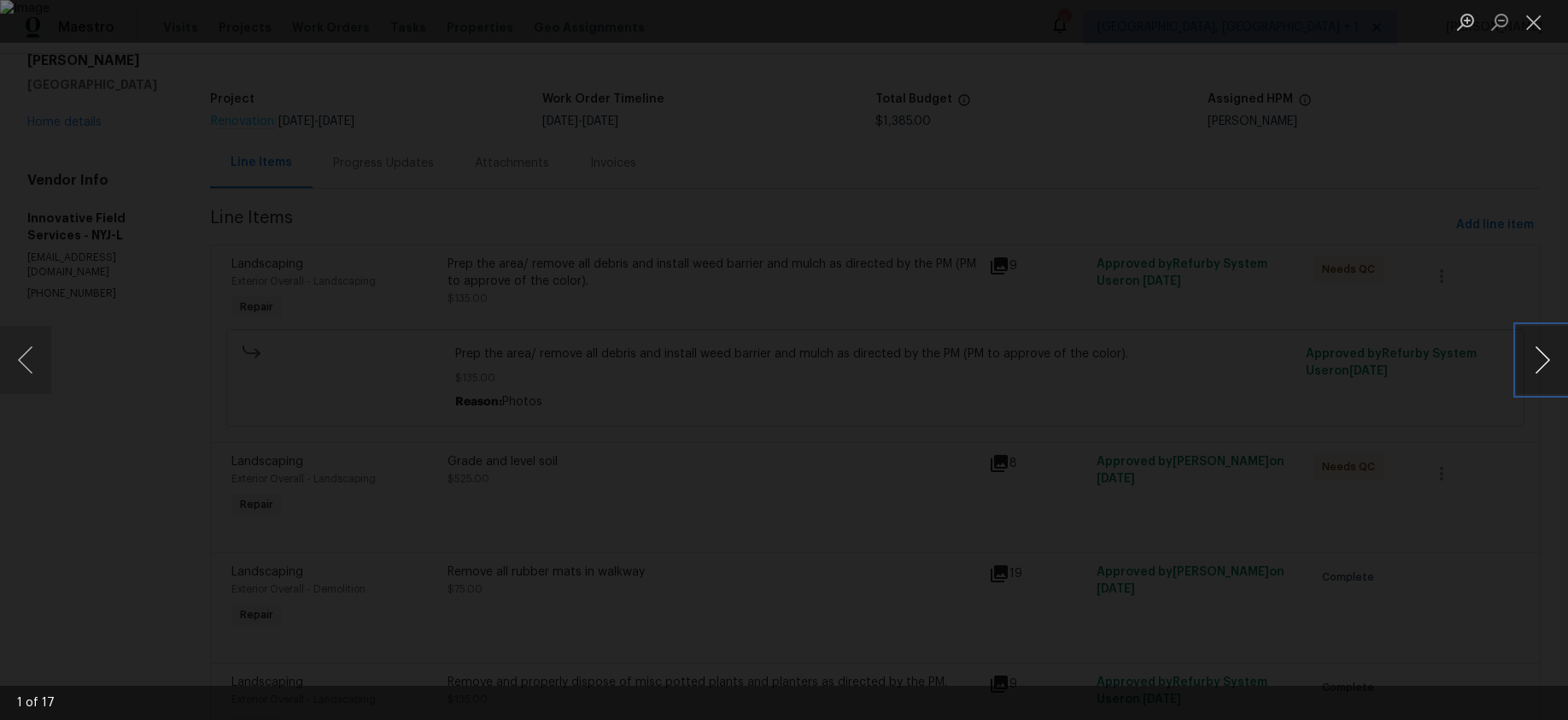
click at [1555, 365] on button "Next image" at bounding box center [1542, 360] width 51 height 69
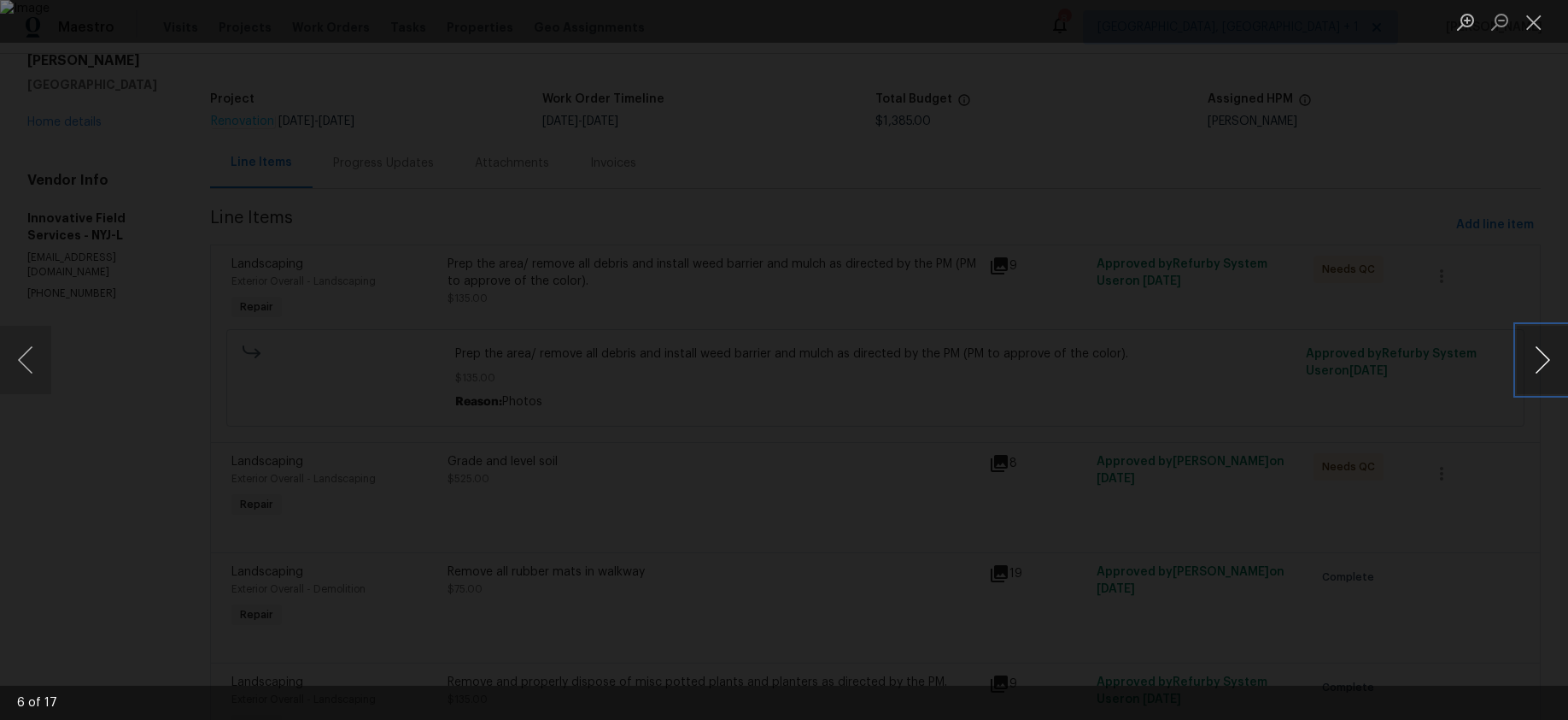
click at [1555, 365] on button "Next image" at bounding box center [1542, 360] width 51 height 69
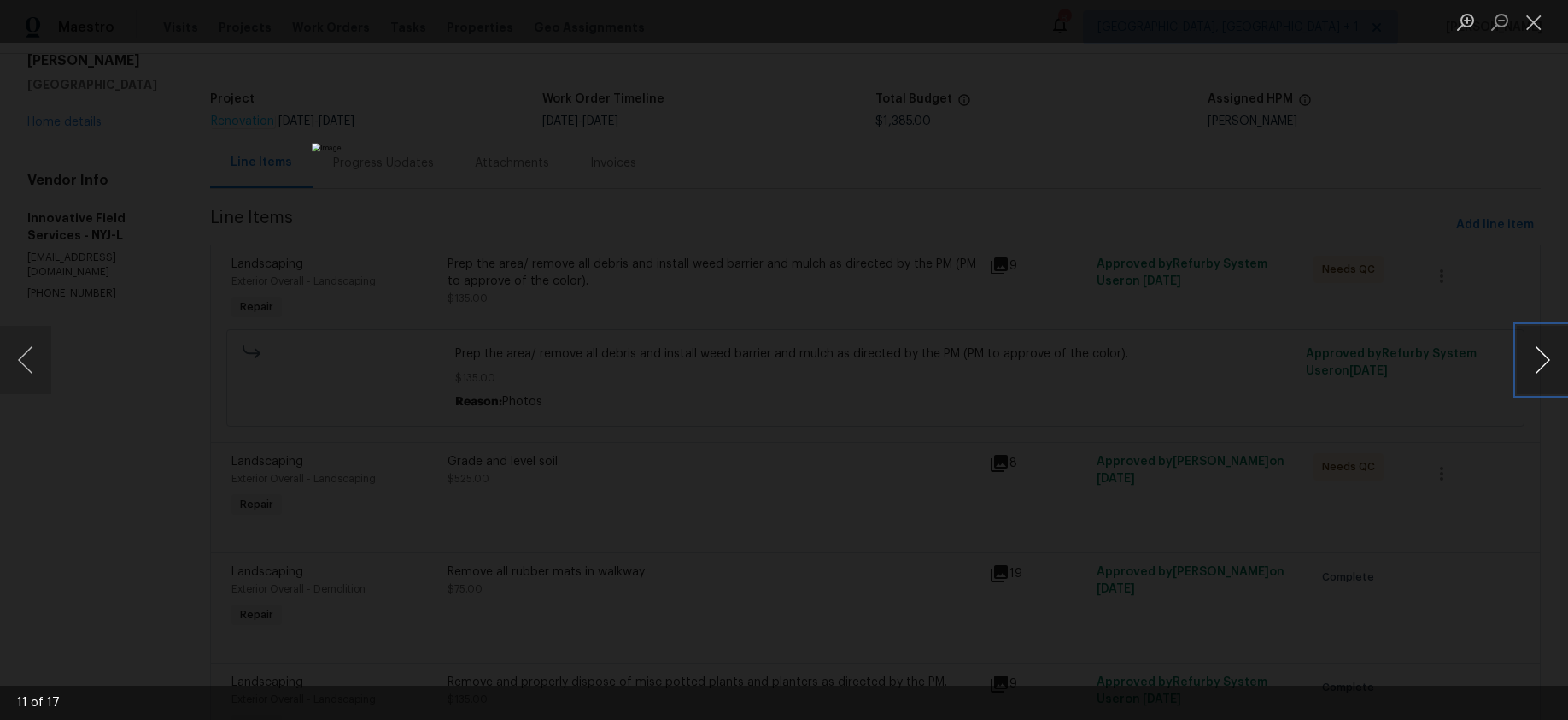
click at [1555, 365] on button "Next image" at bounding box center [1542, 360] width 51 height 69
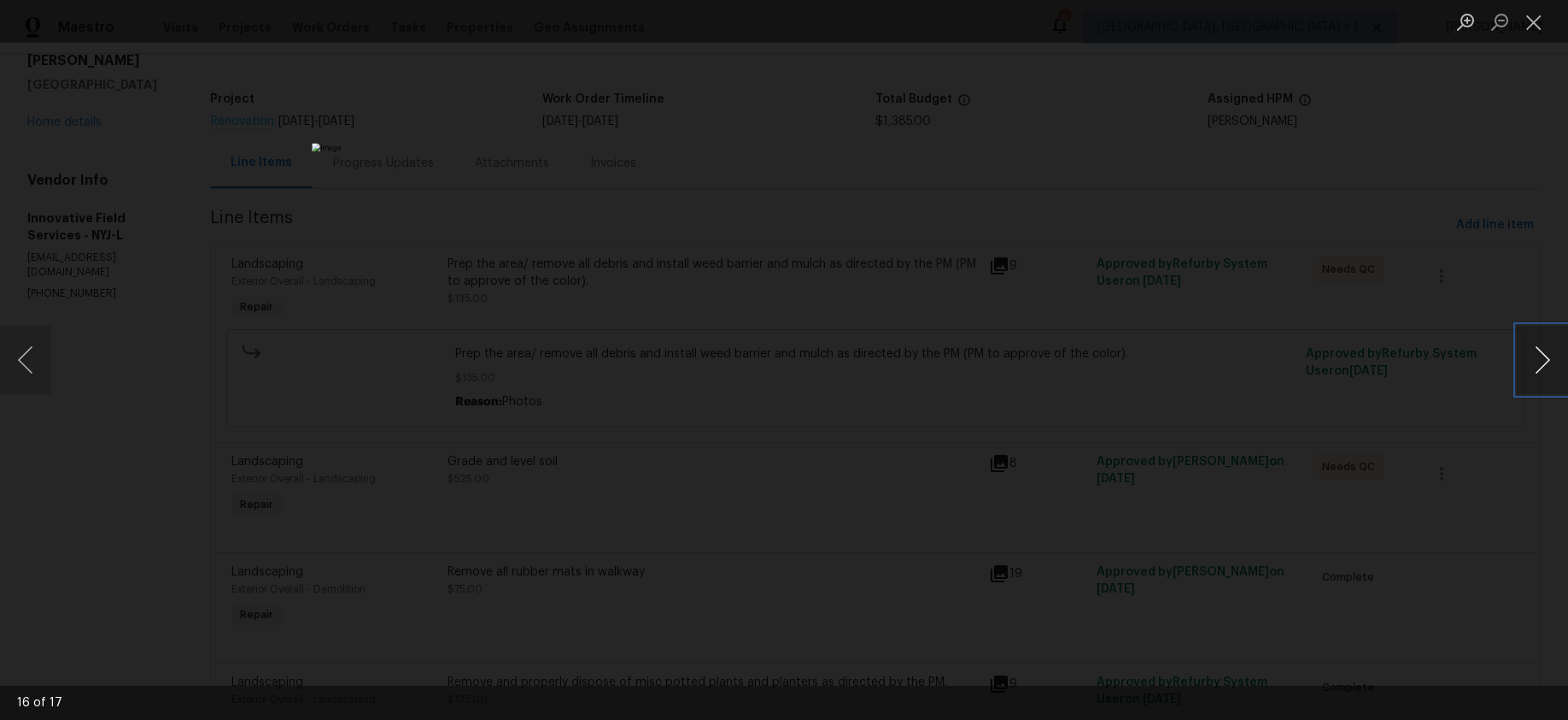
click at [1555, 365] on button "Next image" at bounding box center [1542, 360] width 51 height 69
click at [1535, 27] on button "Close lightbox" at bounding box center [1533, 21] width 34 height 30
